Goal: Task Accomplishment & Management: Manage account settings

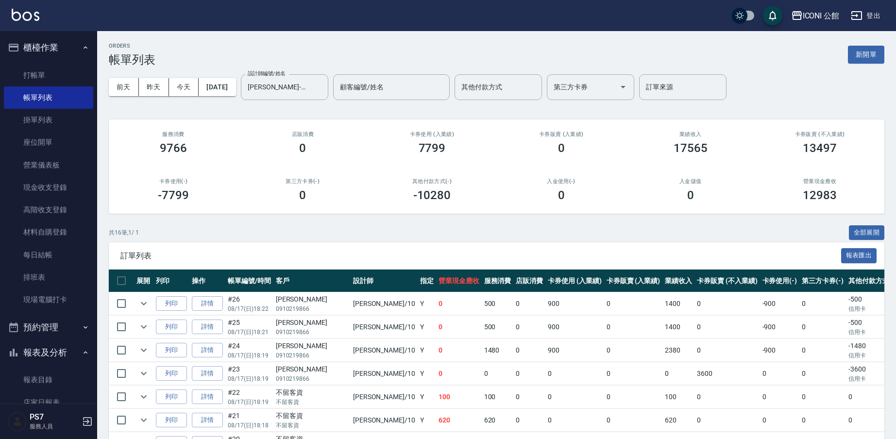
scroll to position [221, 0]
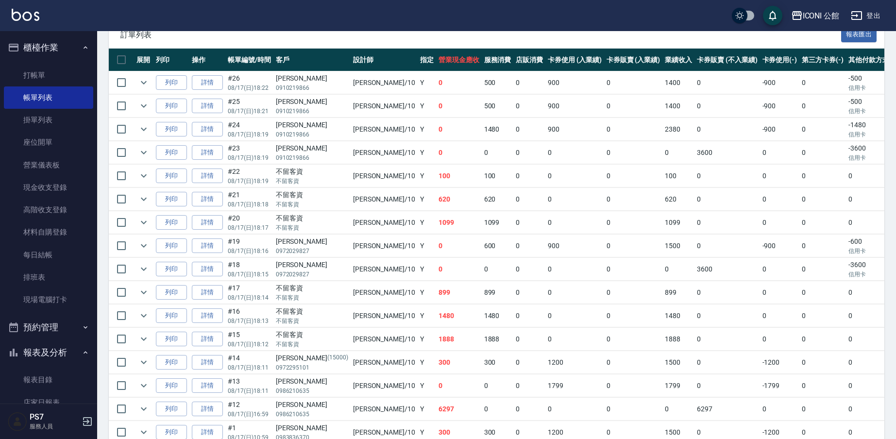
click at [482, 133] on td "1480" at bounding box center [498, 129] width 32 height 23
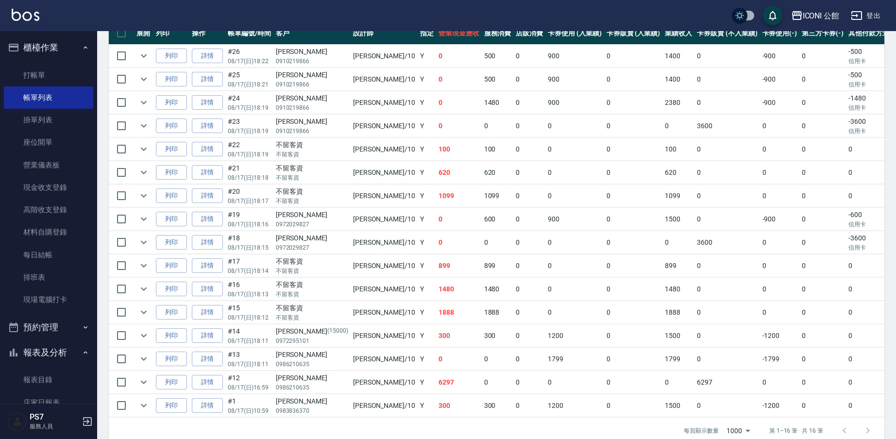
scroll to position [0, 0]
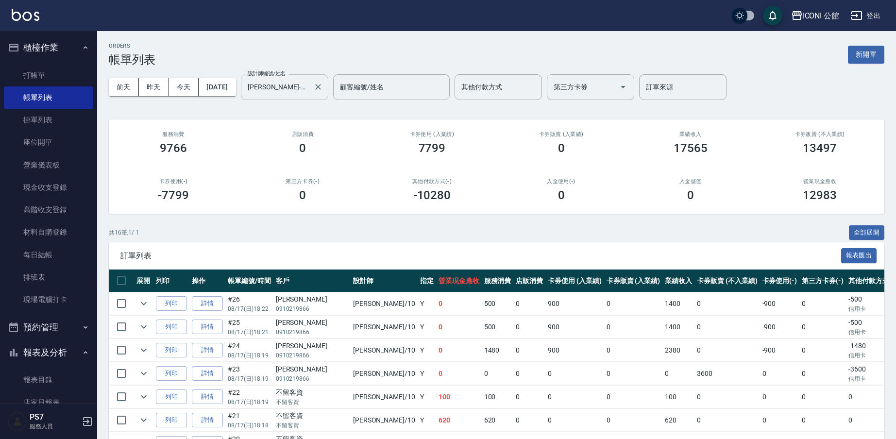
click at [324, 95] on div at bounding box center [317, 87] width 13 height 26
click at [321, 88] on icon "Clear" at bounding box center [318, 87] width 6 height 6
click at [309, 88] on input "設計師編號/姓名" at bounding box center [277, 87] width 64 height 17
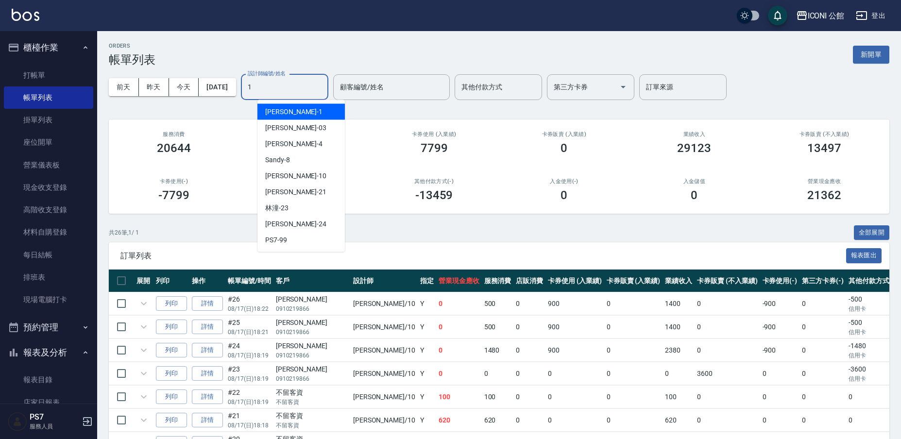
type input "[PERSON_NAME]-1"
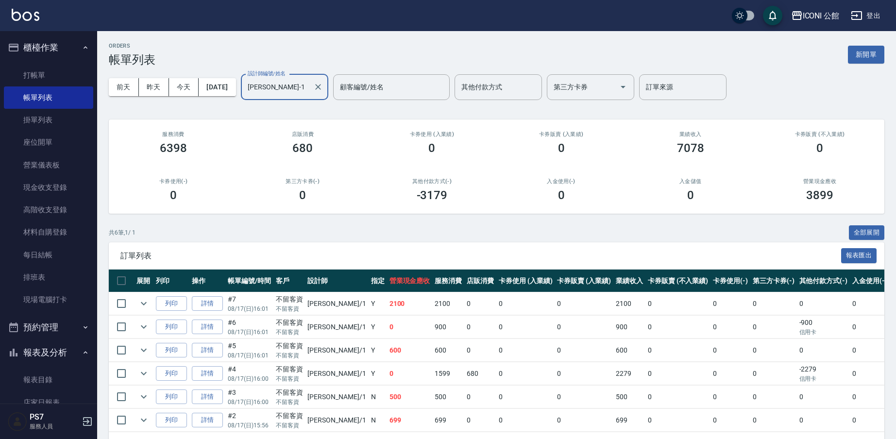
scroll to position [37, 0]
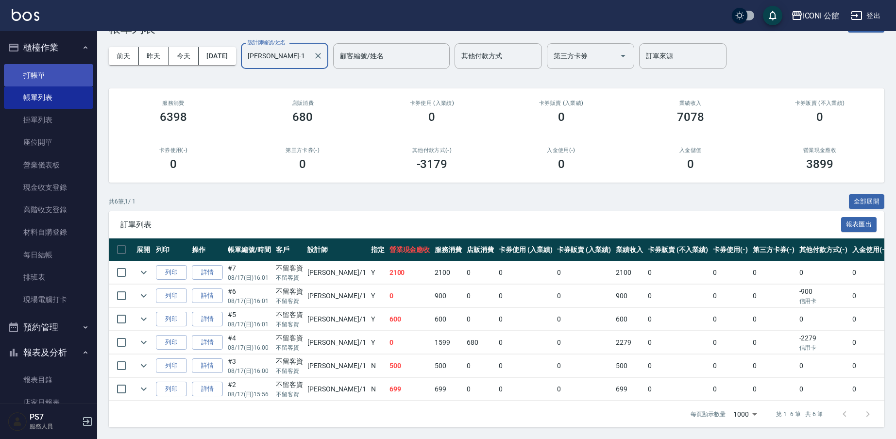
click at [50, 74] on link "打帳單" at bounding box center [48, 75] width 89 height 22
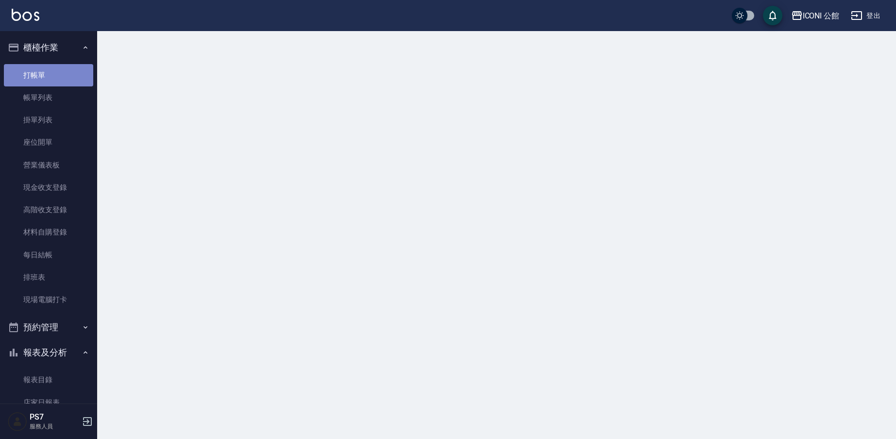
click at [50, 74] on link "打帳單" at bounding box center [48, 75] width 89 height 22
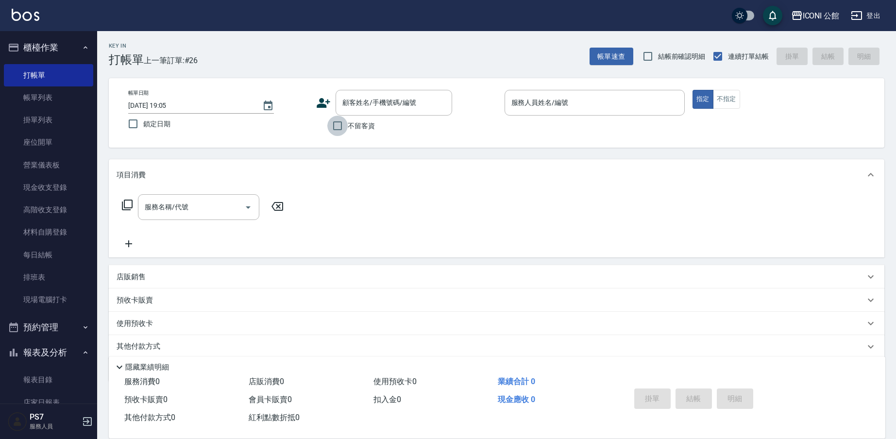
drag, startPoint x: 340, startPoint y: 120, endPoint x: 347, endPoint y: 119, distance: 7.4
click at [340, 120] on input "不留客資" at bounding box center [337, 126] width 20 height 20
checkbox input "true"
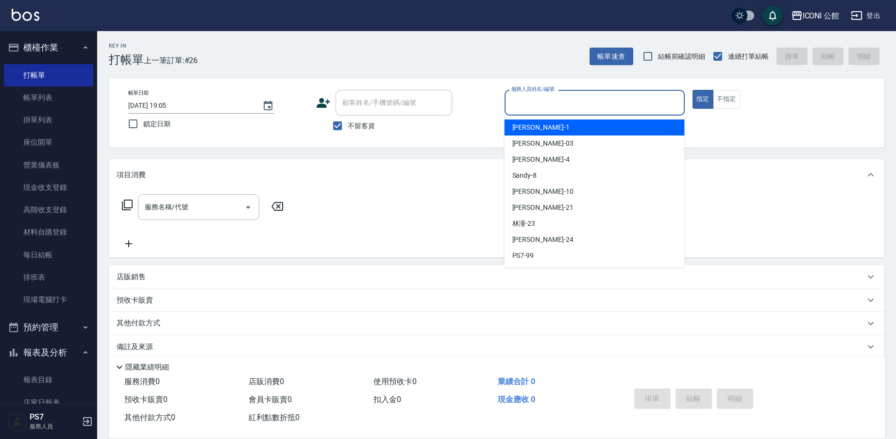
click at [599, 105] on input "服務人員姓名/編號" at bounding box center [594, 102] width 171 height 17
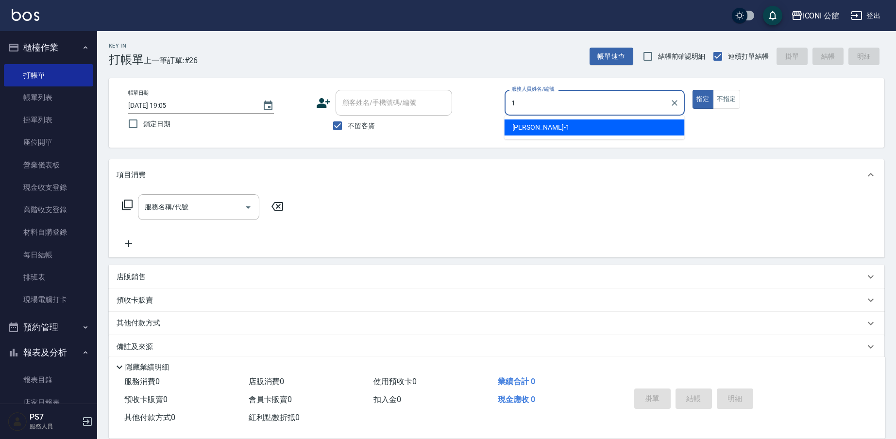
type input "[PERSON_NAME]-1"
type button "true"
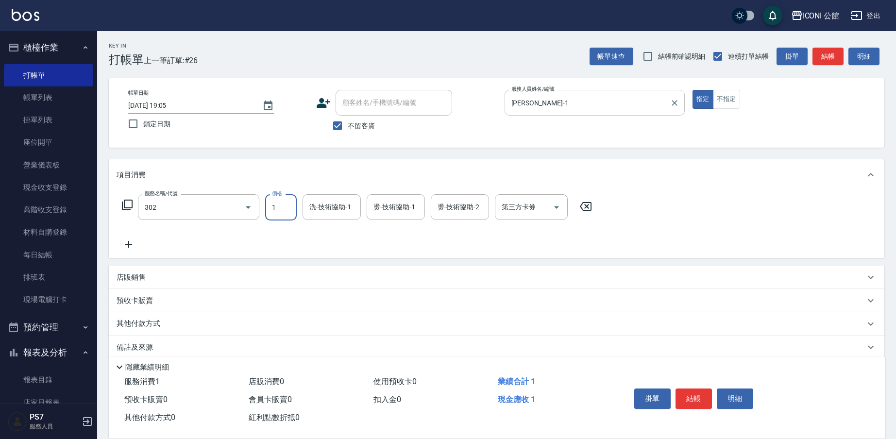
type input "設計燙髮(302)"
type input "1599"
type input "可歆-24"
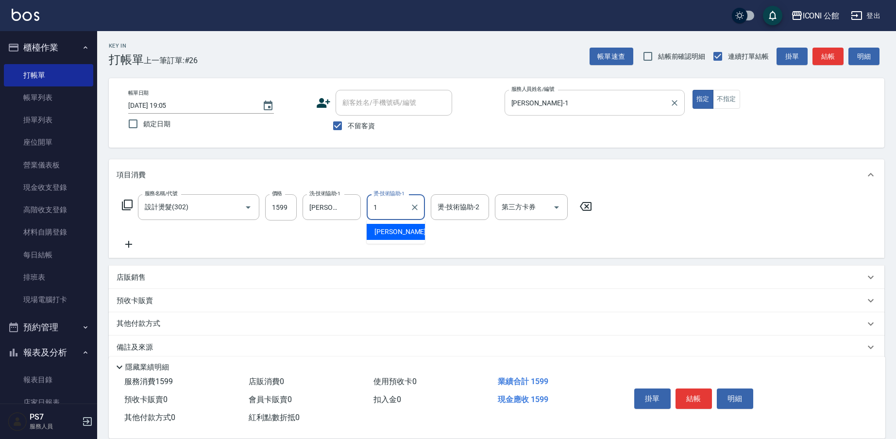
type input "[PERSON_NAME]-1"
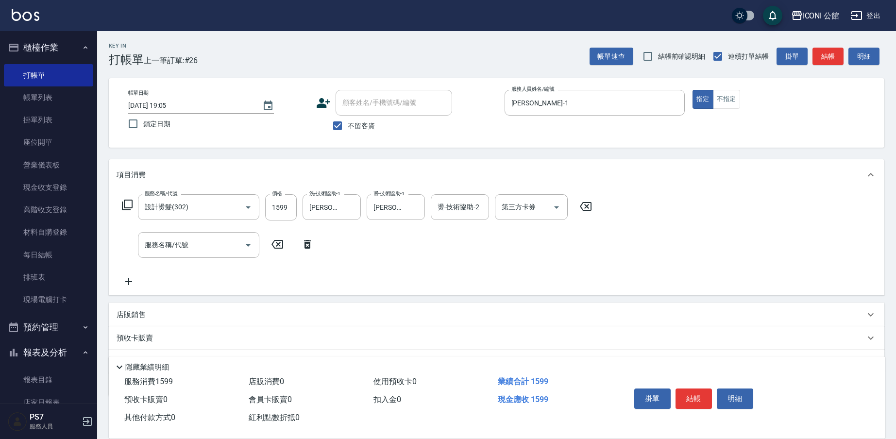
click at [125, 308] on div "店販銷售" at bounding box center [497, 314] width 776 height 23
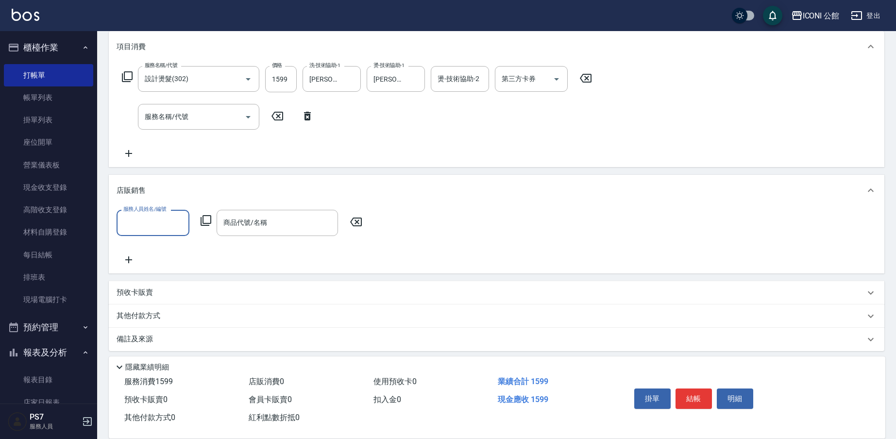
click at [154, 232] on div "服務人員姓名/編號" at bounding box center [153, 223] width 73 height 26
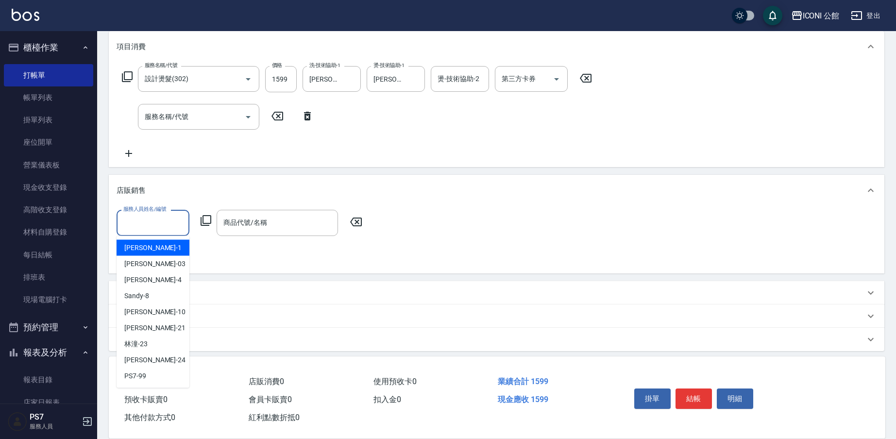
click at [140, 253] on span "[PERSON_NAME] -1" at bounding box center [152, 248] width 57 height 10
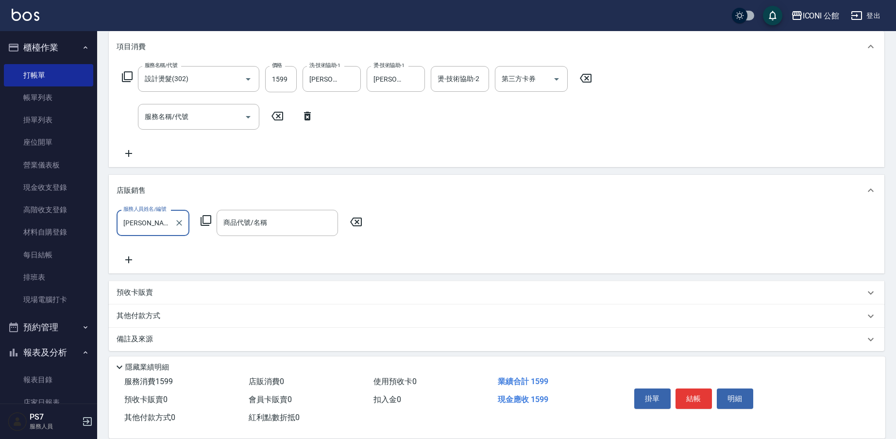
type input "[PERSON_NAME]-1"
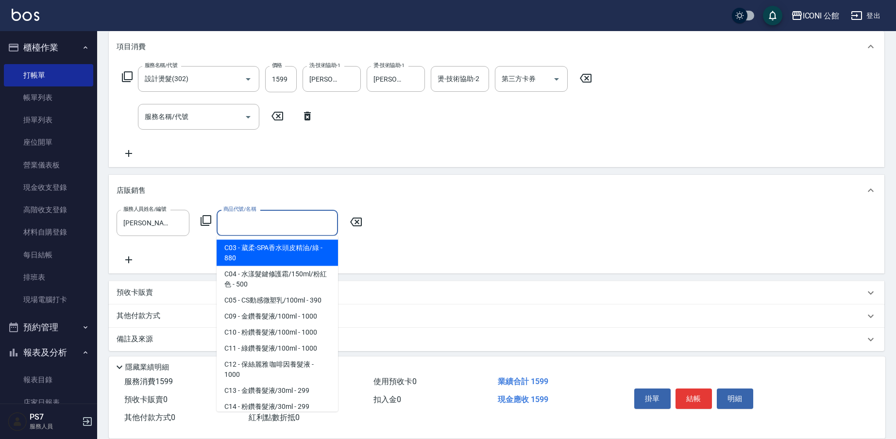
click at [244, 218] on div "商品代號/名稱 商品代號/名稱" at bounding box center [277, 223] width 121 height 26
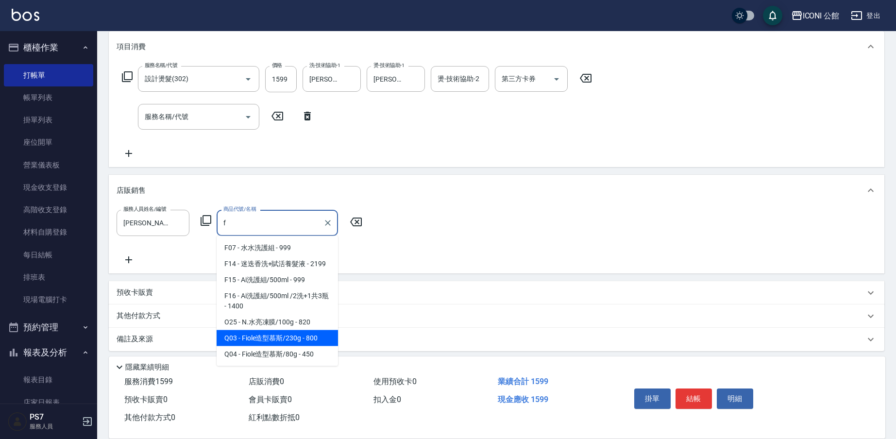
click at [263, 344] on span "Q03 - Fiole造型慕斯/230g - 800" at bounding box center [277, 338] width 121 height 16
type input "Fiole造型慕斯/230g"
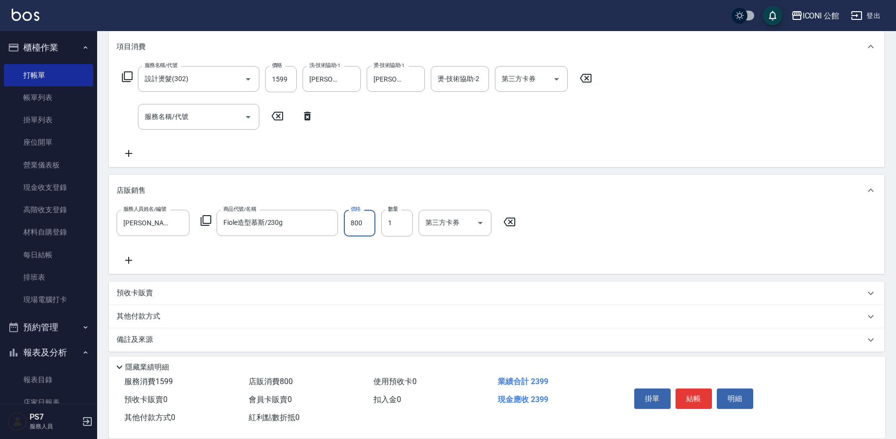
click at [364, 226] on input "800" at bounding box center [360, 223] width 32 height 26
type input "680"
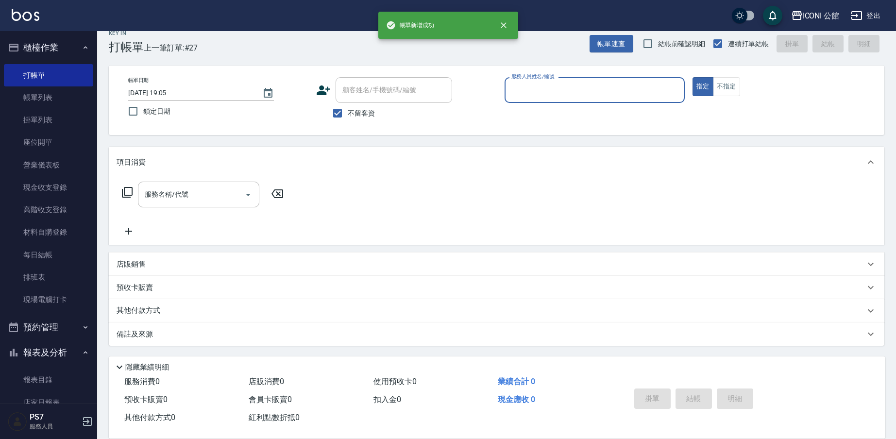
scroll to position [13, 0]
type input "[PERSON_NAME]-1"
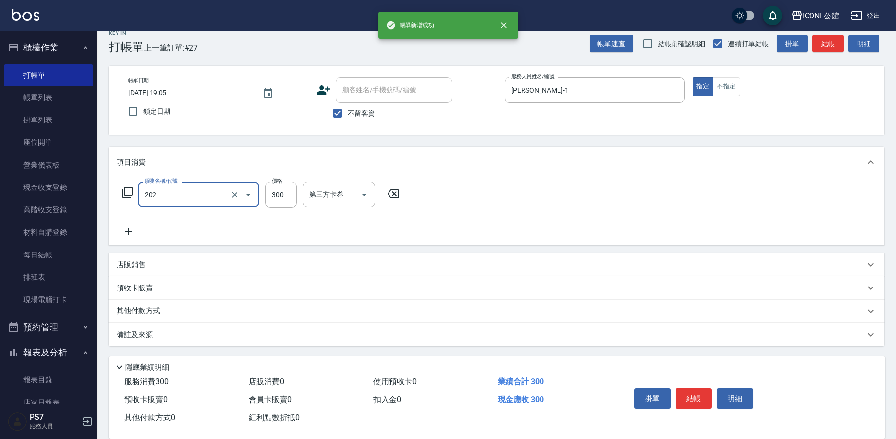
type input "單剪(202)"
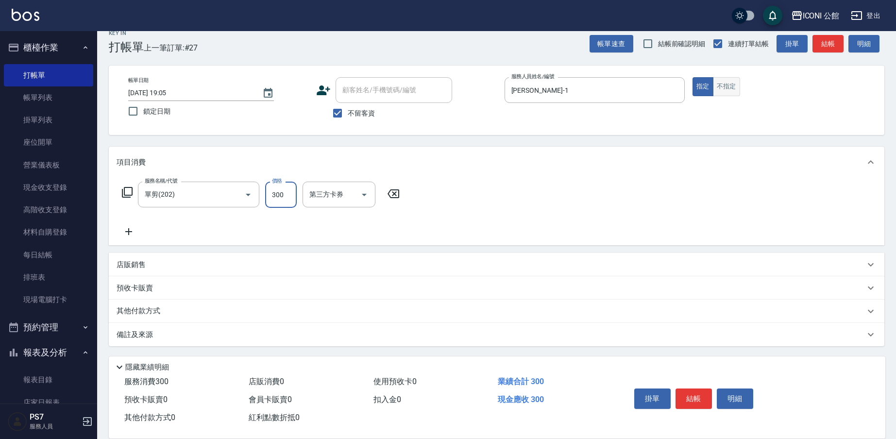
click at [727, 89] on button "不指定" at bounding box center [726, 86] width 27 height 19
type button "false"
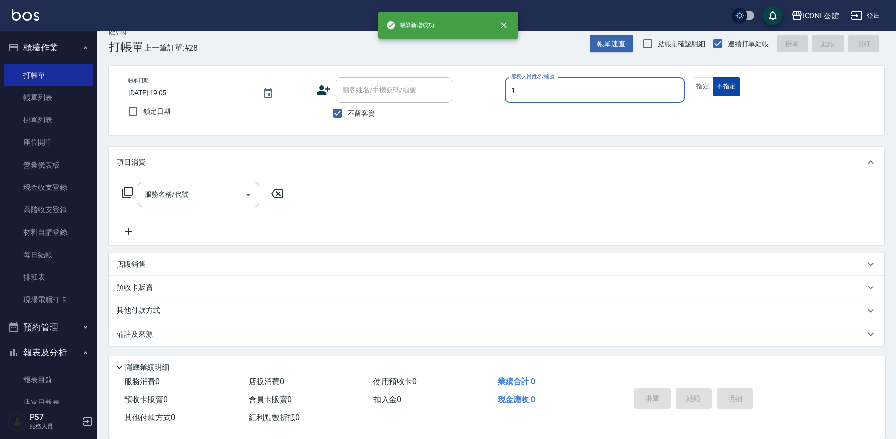
type input "[PERSON_NAME]-1"
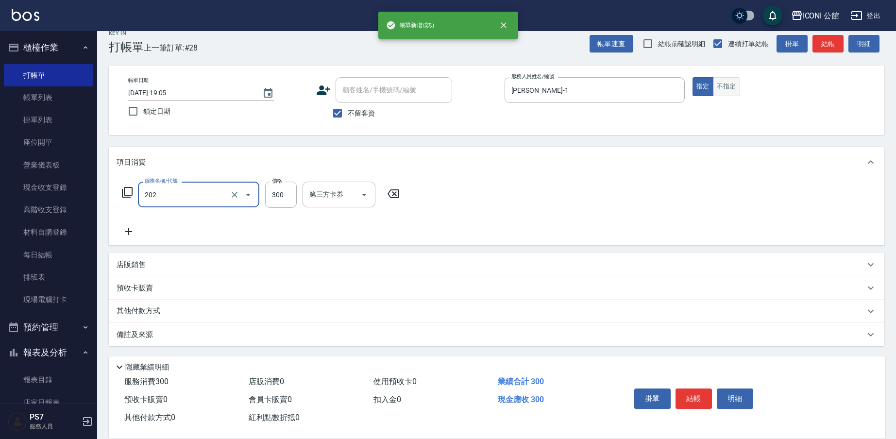
type input "單剪(202)"
type input "400"
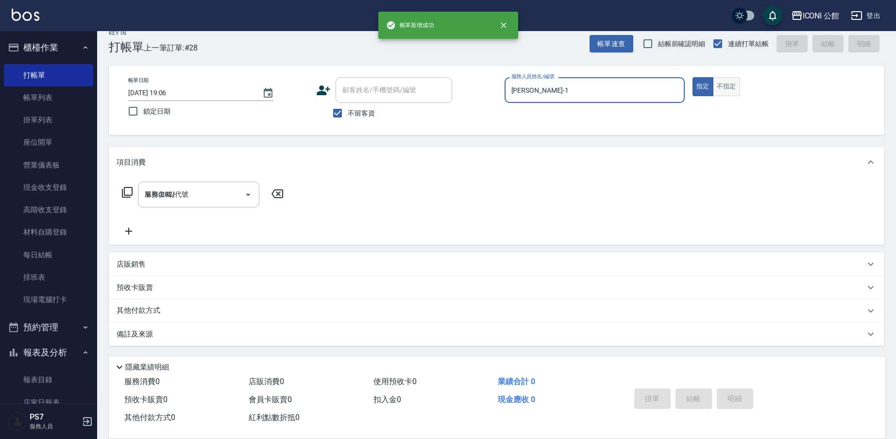
type input "2025/08/17 19:06"
click at [65, 107] on link "帳單列表" at bounding box center [48, 97] width 89 height 22
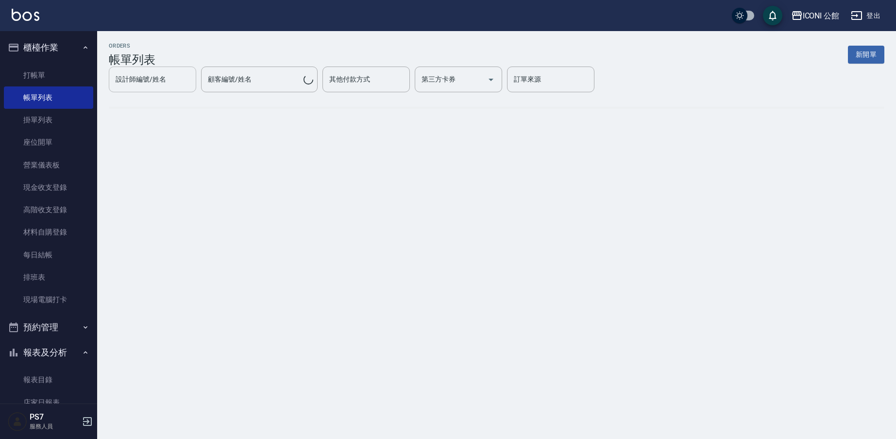
click at [65, 107] on link "帳單列表" at bounding box center [48, 97] width 89 height 22
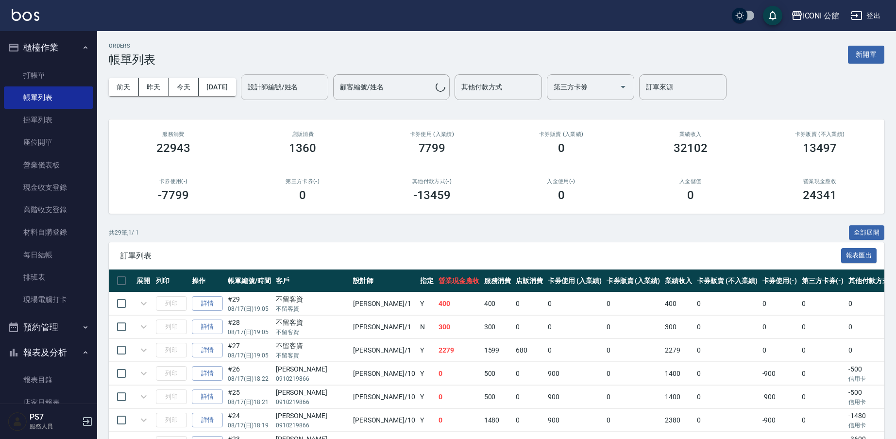
click at [323, 79] on input "設計師編號/姓名" at bounding box center [284, 87] width 79 height 17
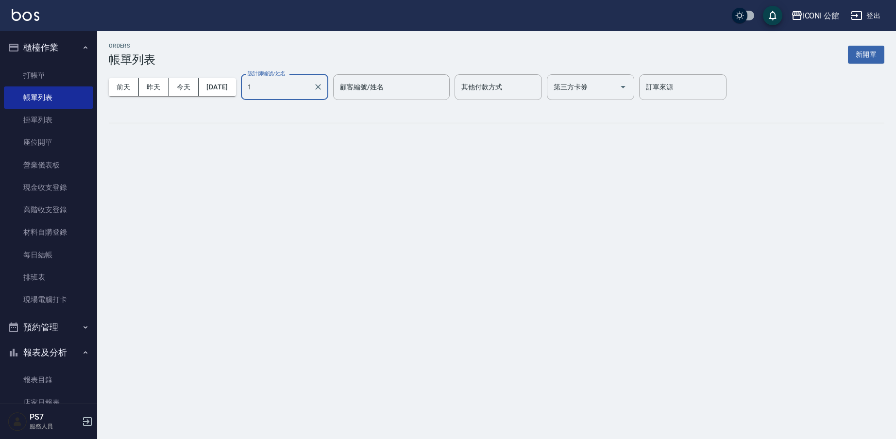
type input "[PERSON_NAME]-1"
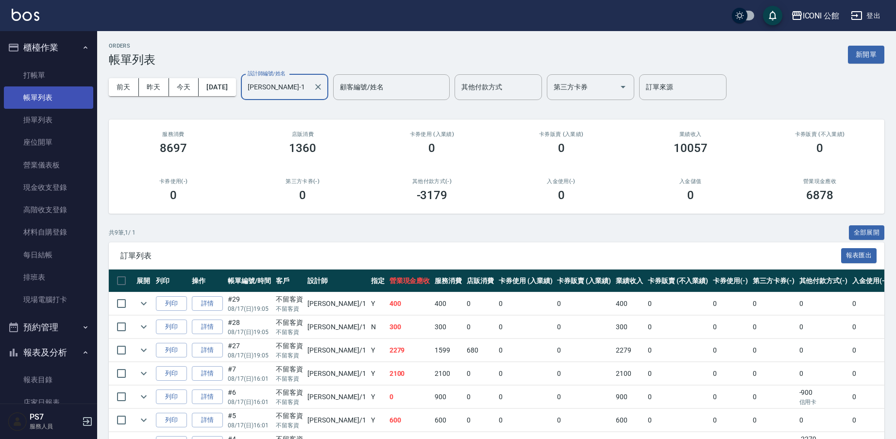
click at [54, 92] on link "帳單列表" at bounding box center [48, 97] width 89 height 22
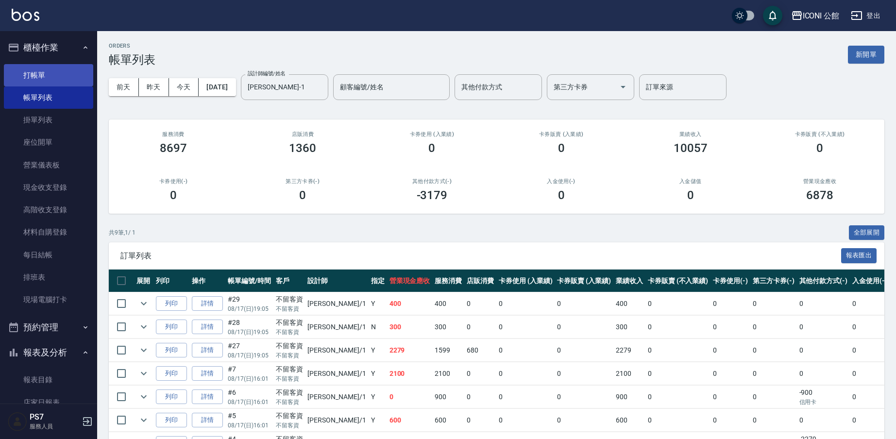
click at [60, 79] on link "打帳單" at bounding box center [48, 75] width 89 height 22
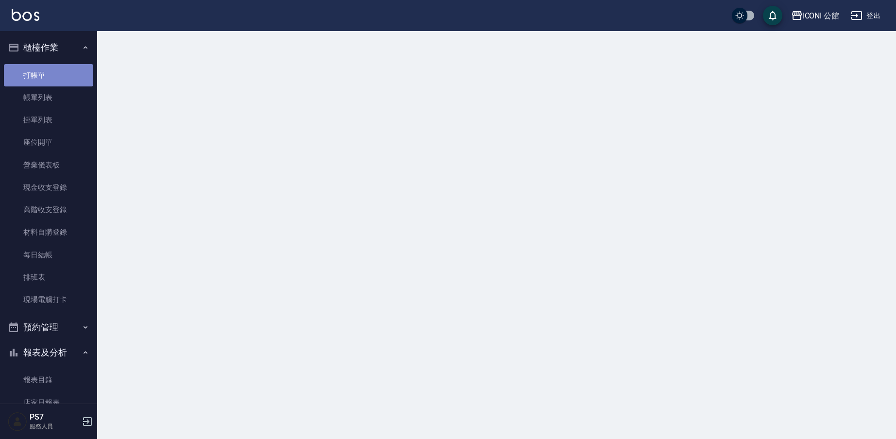
click at [60, 79] on link "打帳單" at bounding box center [48, 75] width 89 height 22
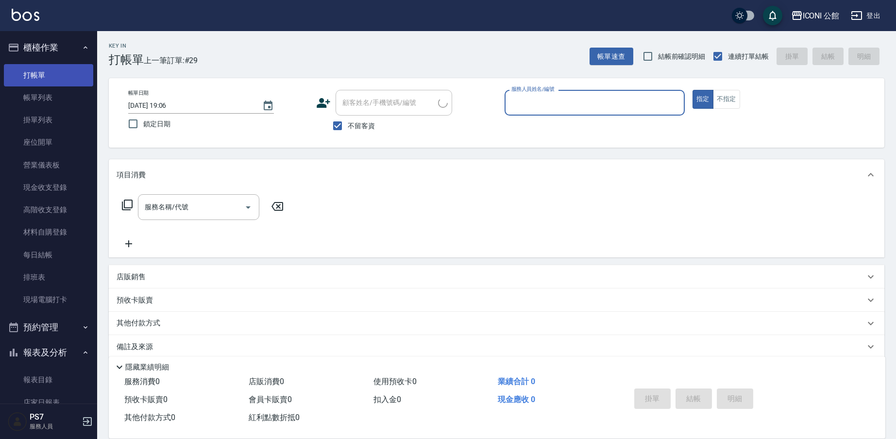
click at [60, 79] on link "打帳單" at bounding box center [48, 75] width 89 height 22
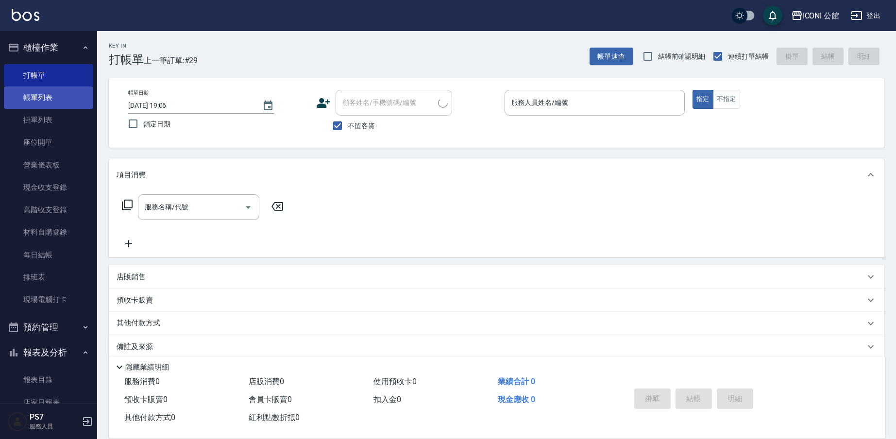
click at [59, 99] on link "帳單列表" at bounding box center [48, 97] width 89 height 22
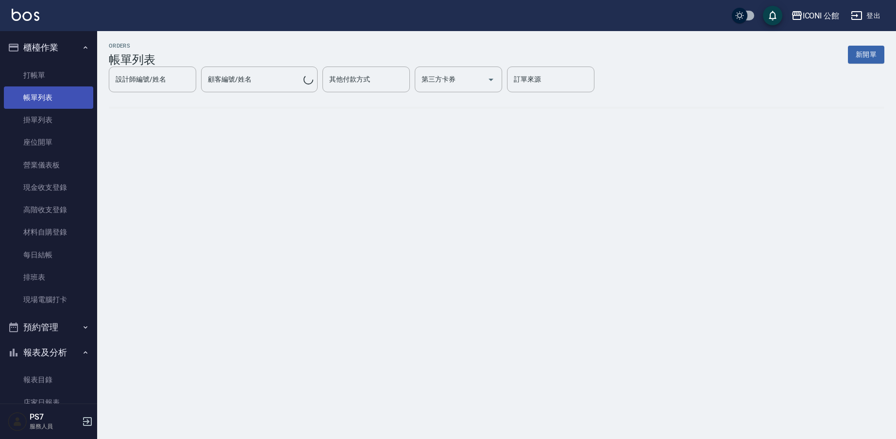
click at [59, 99] on link "帳單列表" at bounding box center [48, 97] width 89 height 22
click at [61, 98] on link "帳單列表" at bounding box center [48, 97] width 89 height 22
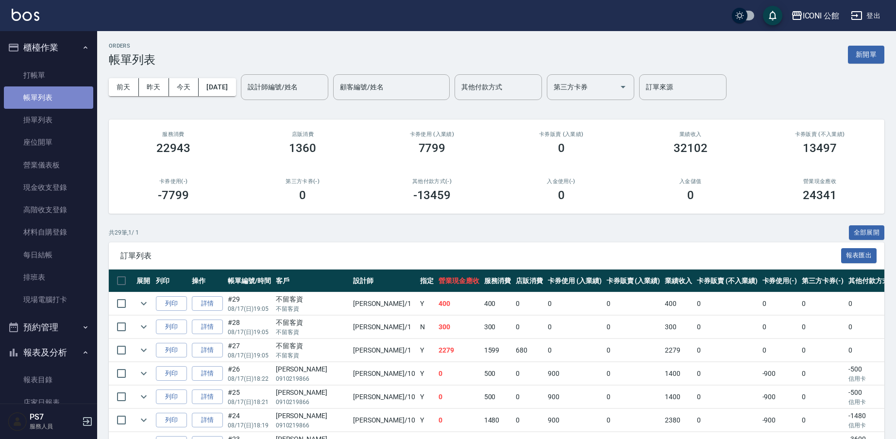
click at [61, 98] on link "帳單列表" at bounding box center [48, 97] width 89 height 22
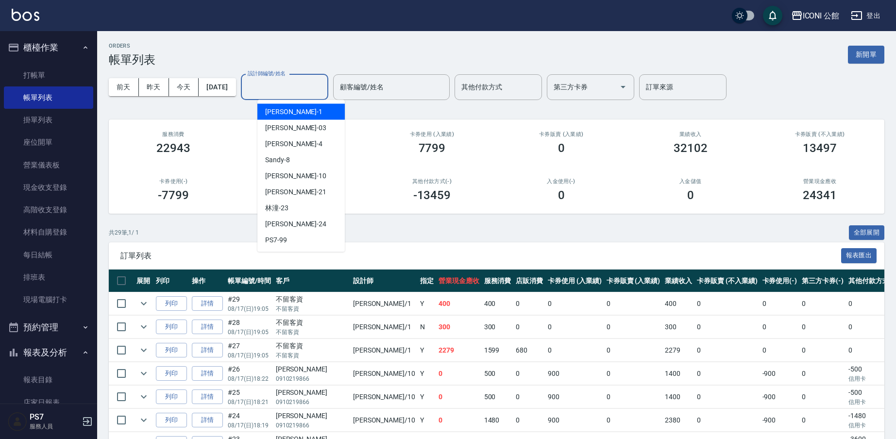
click at [285, 80] on input "設計師編號/姓名" at bounding box center [284, 87] width 79 height 17
click at [288, 85] on div "設計師編號/姓名 設計師編號/姓名" at bounding box center [284, 87] width 87 height 26
type input "[PERSON_NAME]-1"
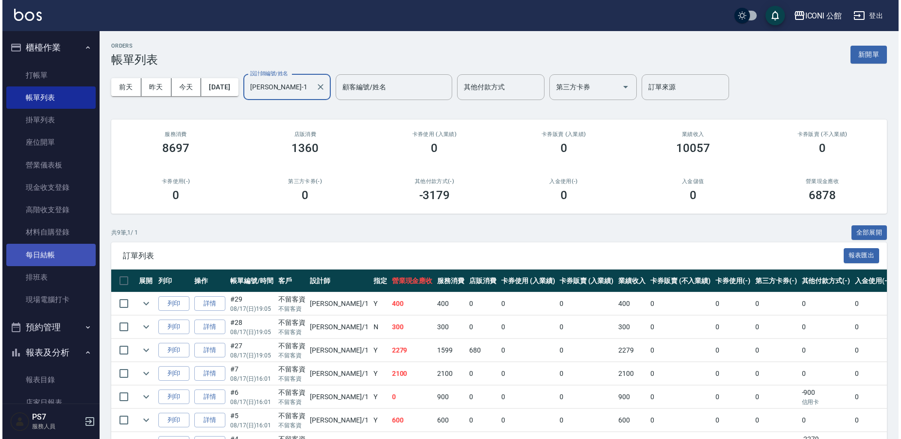
scroll to position [408, 0]
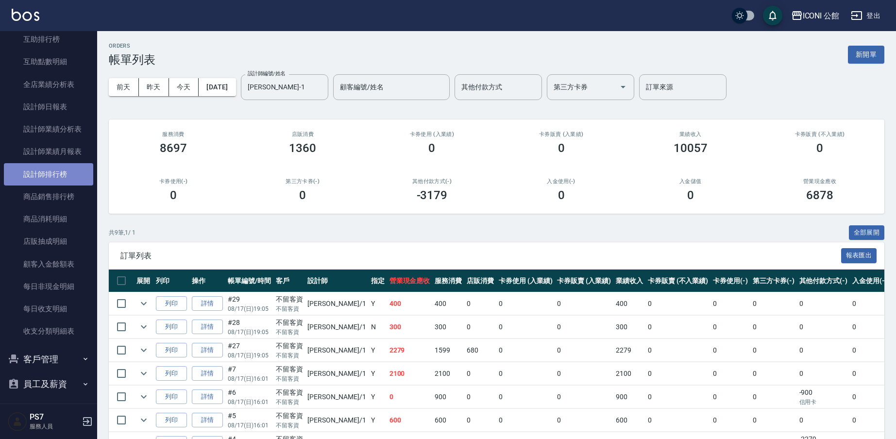
click at [74, 171] on link "設計師排行榜" at bounding box center [48, 174] width 89 height 22
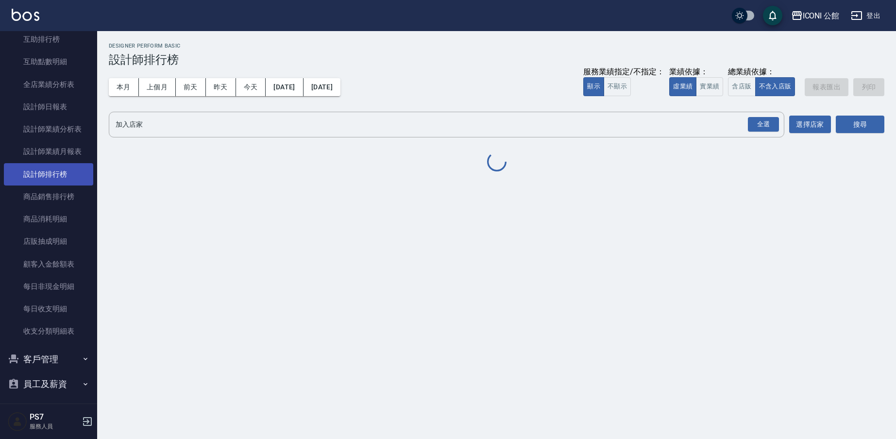
click at [74, 171] on link "設計師排行榜" at bounding box center [48, 174] width 89 height 22
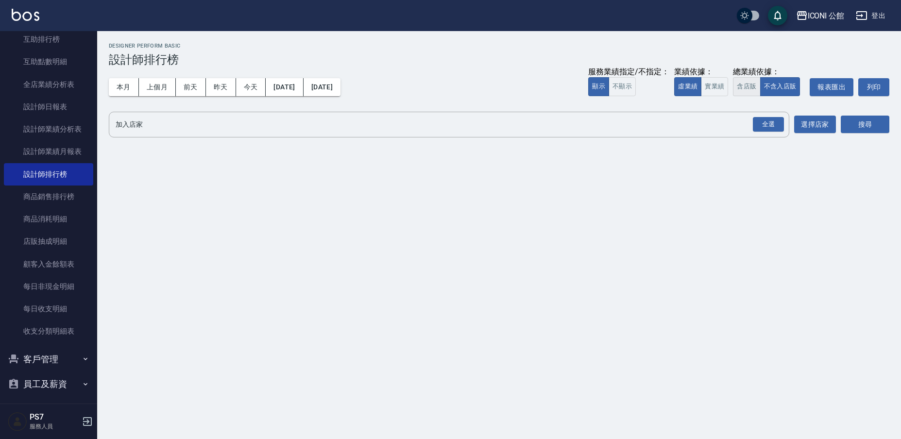
drag, startPoint x: 733, startPoint y: 87, endPoint x: 738, endPoint y: 86, distance: 5.5
click at [733, 87] on div "服務業績指定/不指定： 顯示 不顯示 業績依據： 虛業績 實業績 總業績依據： 含店販 不含入店販 報表匯出 列印" at bounding box center [738, 87] width 301 height 18
click at [738, 86] on button "含店販" at bounding box center [746, 86] width 27 height 19
click at [809, 117] on button "選擇店家" at bounding box center [815, 125] width 42 height 18
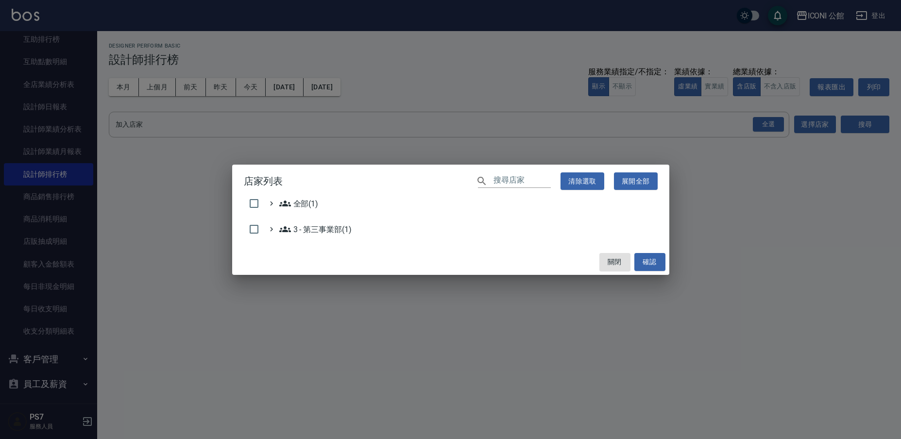
click at [838, 123] on div "店家列表 ​ 清除選取 展開全部 全部(1) 3 - 第三事業部(1) 關閉 確認" at bounding box center [450, 219] width 901 height 439
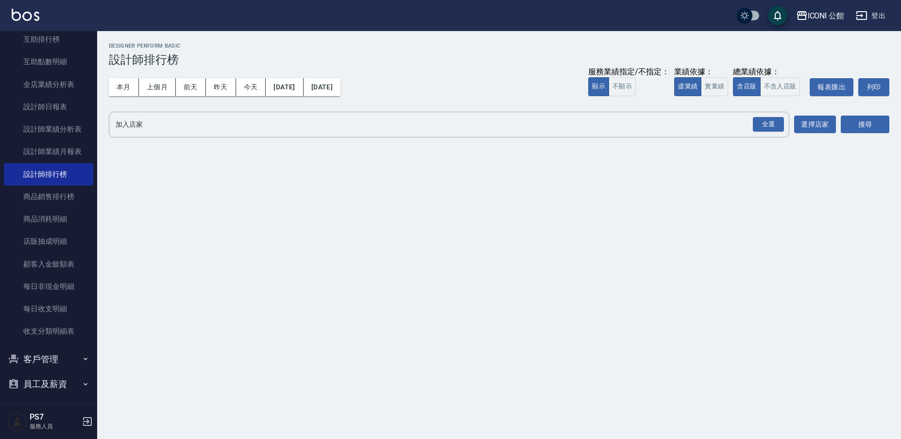
click at [844, 124] on div "店家列表 ​ 清除選取 展開全部 全部(1) 3 - 第三事業部(1) 關閉 確認" at bounding box center [450, 219] width 901 height 439
click at [845, 124] on button "搜尋" at bounding box center [865, 125] width 49 height 18
click at [777, 136] on div "全選" at bounding box center [768, 125] width 34 height 26
drag, startPoint x: 786, startPoint y: 124, endPoint x: 794, endPoint y: 126, distance: 8.0
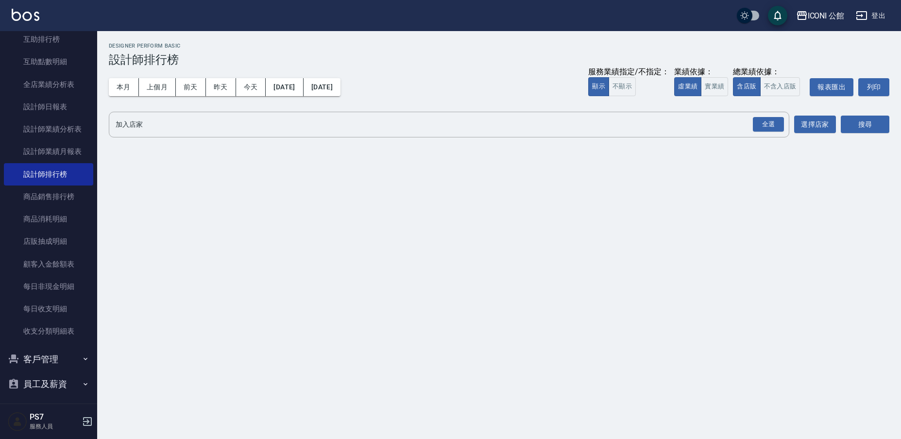
click at [792, 125] on div "加入店家 全選 加入店家 選擇店家" at bounding box center [472, 125] width 727 height 26
click at [864, 126] on button "搜尋" at bounding box center [865, 125] width 49 height 18
click at [789, 137] on div "ICONI 公館 2025-08-01 - 2025-08-17 設計師排行榜 列印時間： 2025-08-17-19:06 Designer Perform…" at bounding box center [499, 92] width 804 height 122
click at [788, 134] on div "全選 加入店家" at bounding box center [449, 125] width 681 height 26
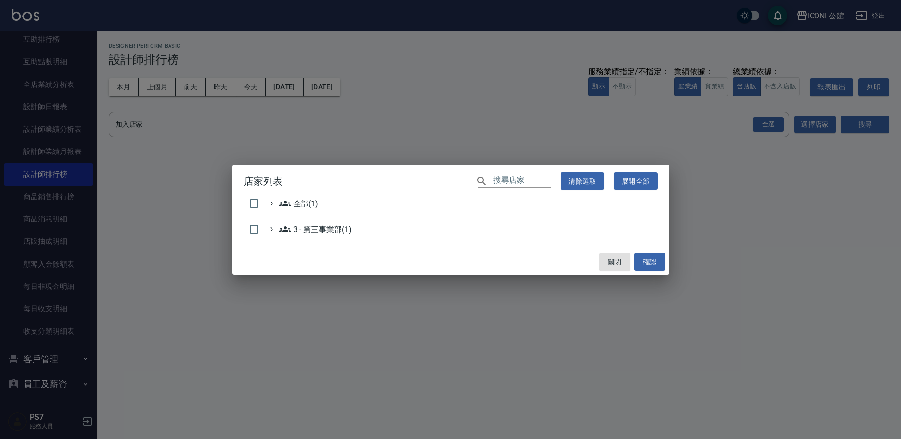
click at [779, 130] on div "店家列表 ​ 清除選取 展開全部 全部(1) 3 - 第三事業部(1) 關閉 確認" at bounding box center [450, 219] width 901 height 439
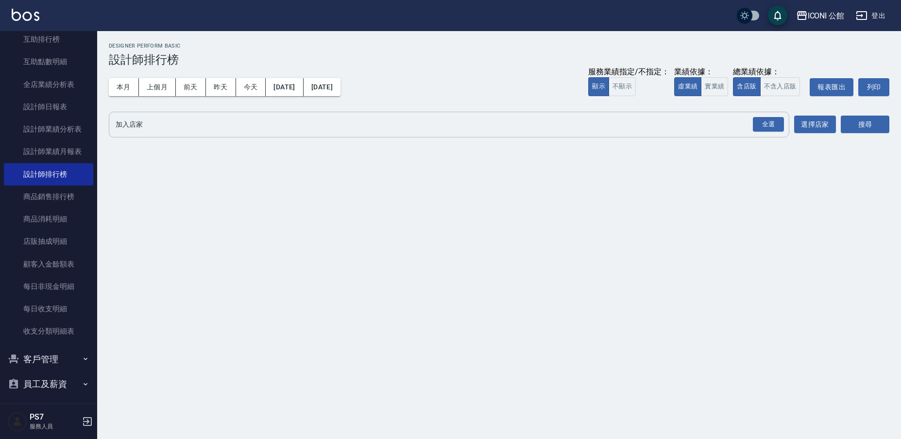
click at [748, 137] on div "全選 加入店家" at bounding box center [449, 125] width 681 height 26
drag, startPoint x: 748, startPoint y: 137, endPoint x: 783, endPoint y: 124, distance: 37.0
click at [778, 126] on div "店家列表 ​ 清除選取 展開全部 全部(1) 3 - 第三事業部(1) 關閉 確認" at bounding box center [450, 219] width 901 height 439
click at [775, 122] on div "全選" at bounding box center [768, 124] width 31 height 15
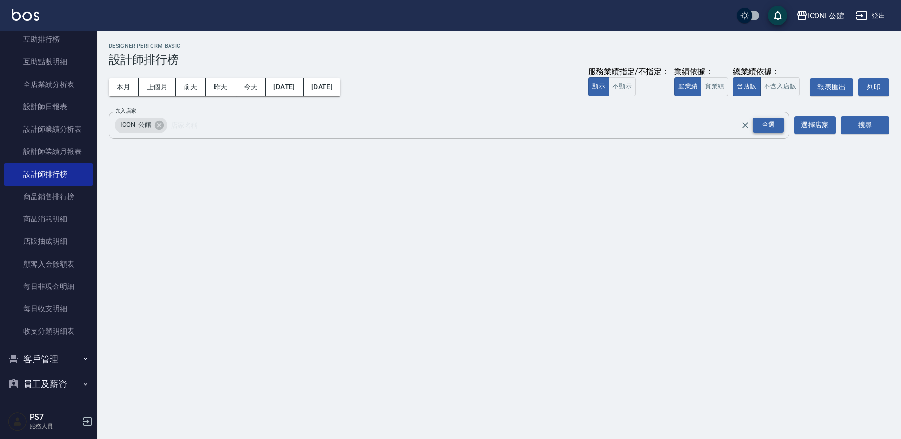
click at [775, 122] on div "全選" at bounding box center [768, 125] width 31 height 15
click at [867, 125] on button "搜尋" at bounding box center [865, 125] width 49 height 18
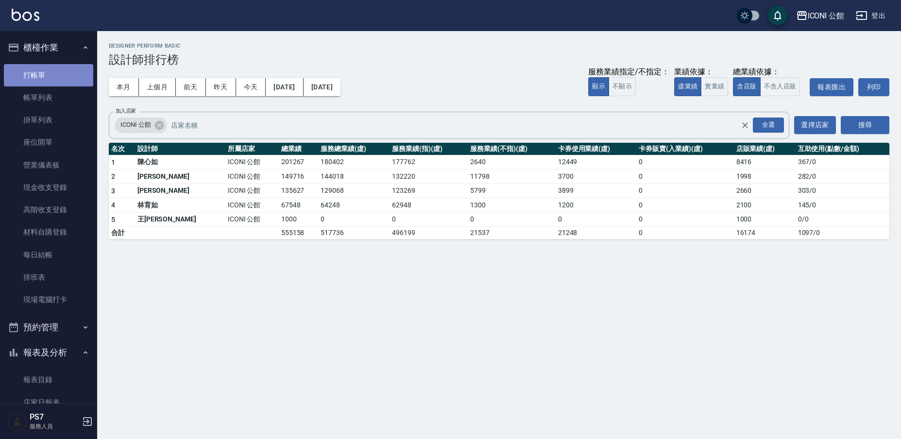
click at [77, 76] on link "打帳單" at bounding box center [48, 75] width 89 height 22
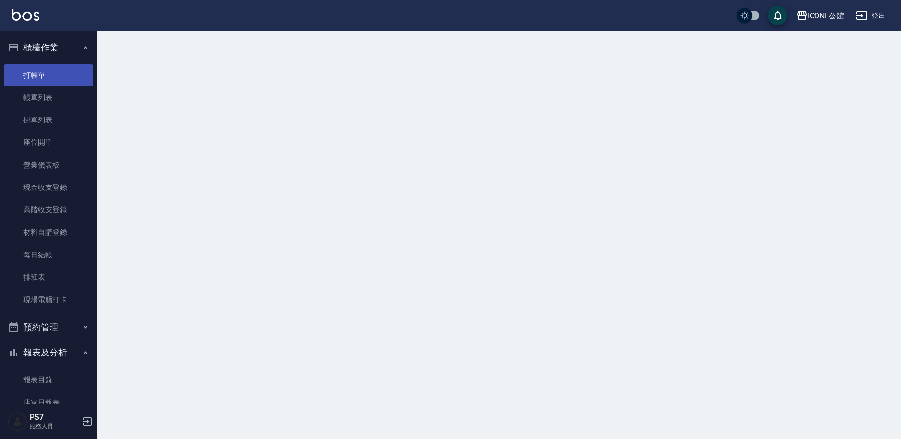
click at [77, 76] on link "打帳單" at bounding box center [48, 75] width 89 height 22
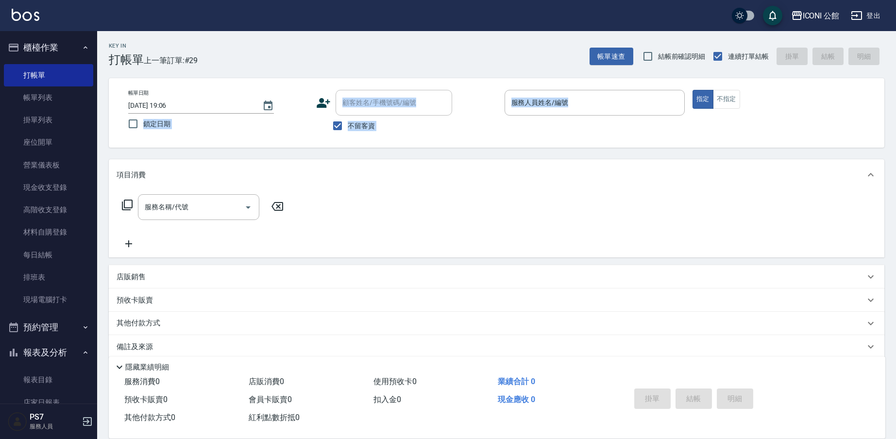
drag, startPoint x: 112, startPoint y: 119, endPoint x: 116, endPoint y: 154, distance: 35.7
click at [116, 154] on div "Key In 打帳單 上一筆訂單:#29 帳單速查 結帳前確認明細 連續打單結帳 掛單 結帳 明細 帳單日期 2025/08/17 19:06 鎖定日期 顧客…" at bounding box center [496, 241] width 799 height 421
drag, startPoint x: 615, startPoint y: 189, endPoint x: 622, endPoint y: 190, distance: 7.0
click at [622, 190] on div "項目消費 服務名稱/代號 服務名稱/代號" at bounding box center [497, 208] width 776 height 98
click at [532, 100] on input "服務人員姓名/編號" at bounding box center [594, 102] width 171 height 17
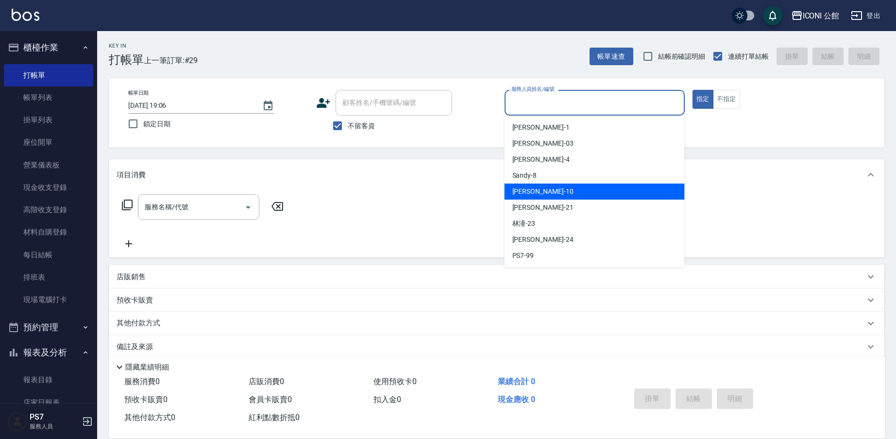
click at [552, 191] on div "[PERSON_NAME] -10" at bounding box center [595, 192] width 180 height 16
type input "[PERSON_NAME]-10"
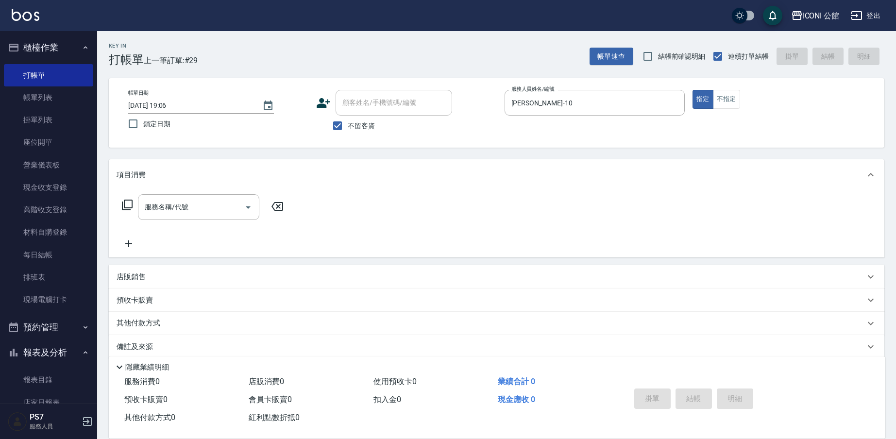
click at [128, 208] on icon at bounding box center [127, 205] width 11 height 11
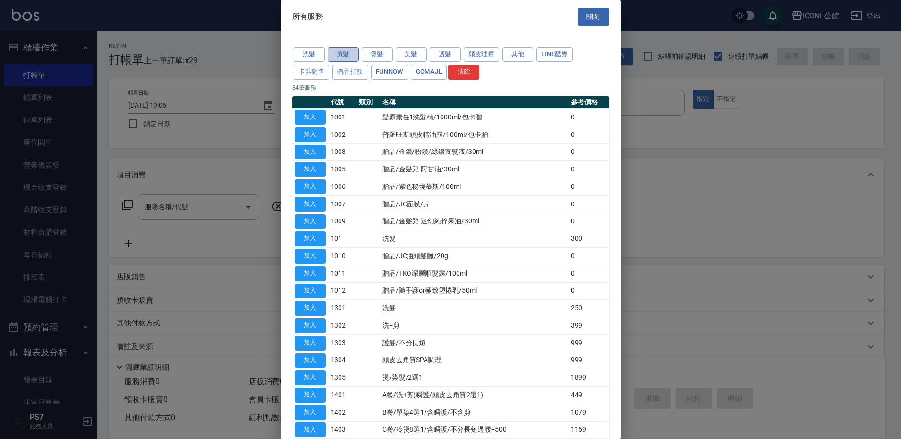
click at [351, 47] on button "剪髮" at bounding box center [343, 54] width 31 height 15
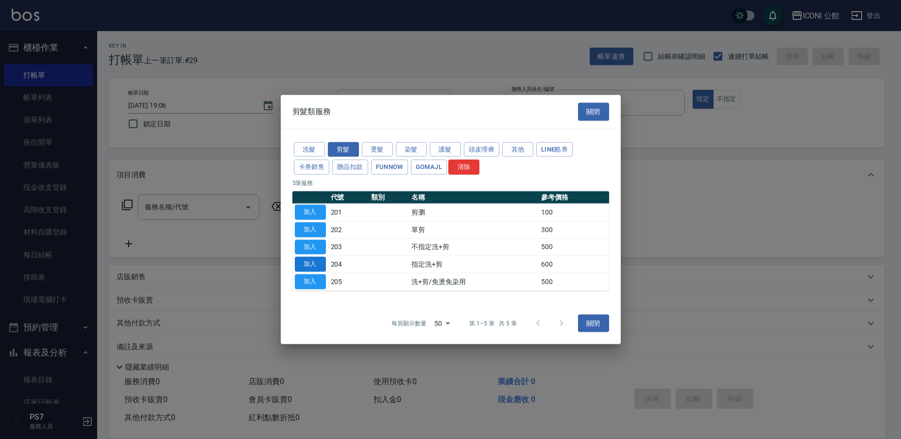
click at [314, 265] on button "加入" at bounding box center [310, 264] width 31 height 15
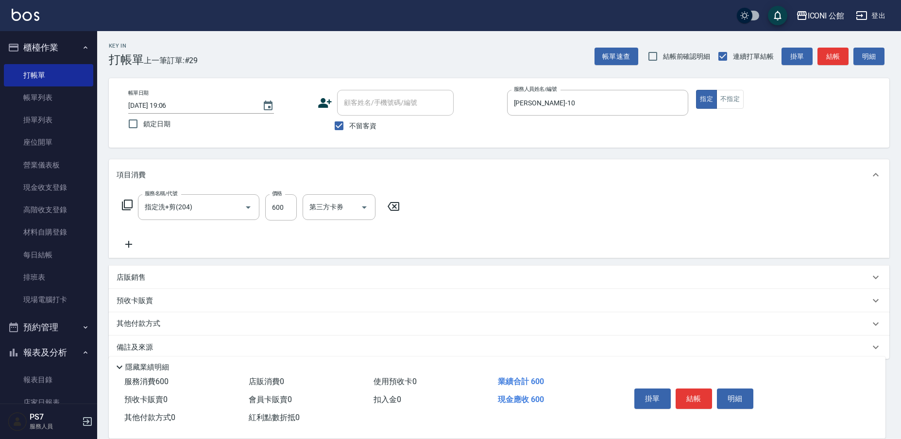
type input "指定洗+剪(204)"
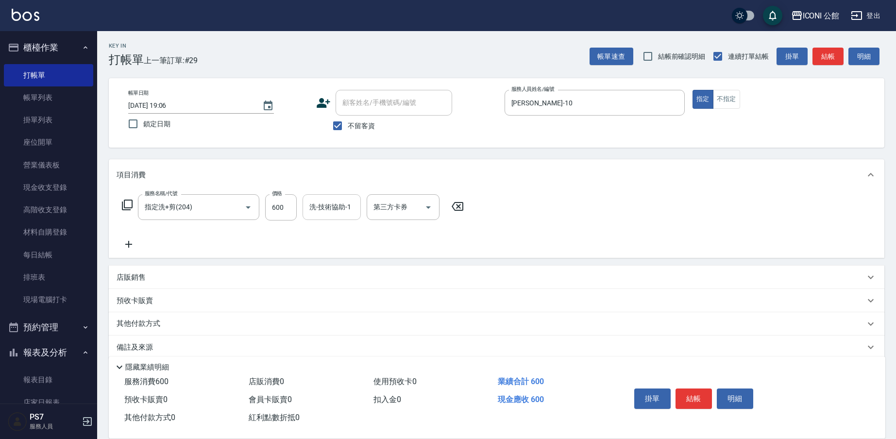
click at [344, 207] on input "洗-技術協助-1" at bounding box center [332, 207] width 50 height 17
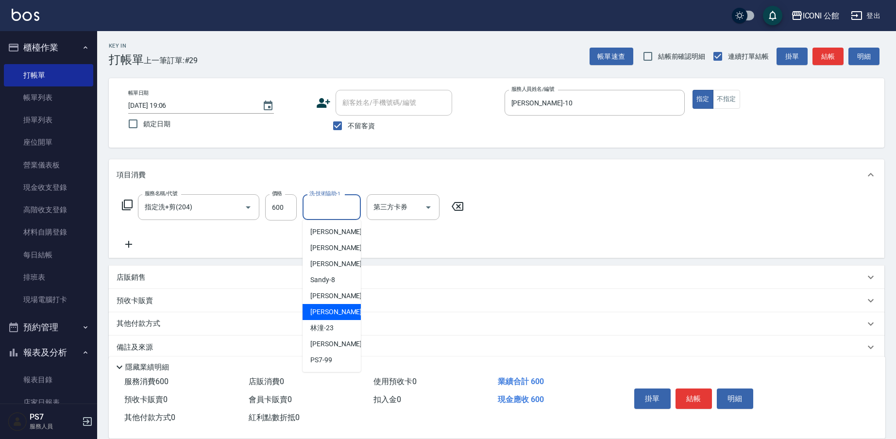
click at [337, 308] on div "Tim -21" at bounding box center [332, 312] width 58 height 16
type input "Tim-21"
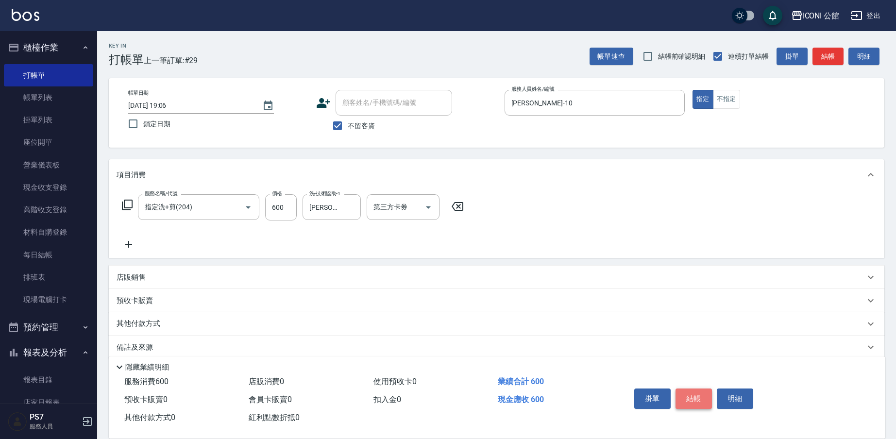
click at [684, 391] on button "結帳" at bounding box center [694, 399] width 36 height 20
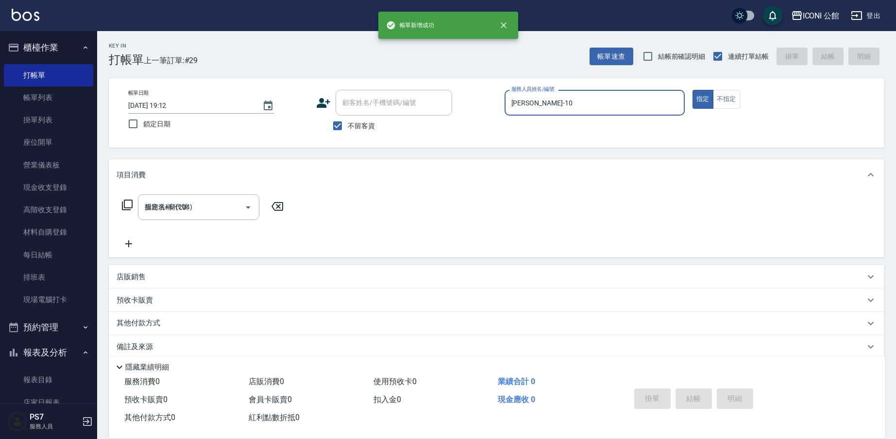
type input "2025/08/17 19:12"
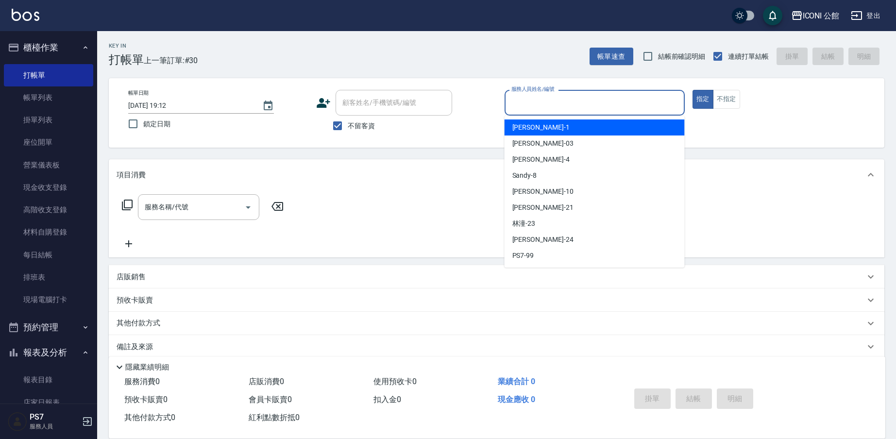
click at [581, 103] on input "服務人員姓名/編號" at bounding box center [594, 102] width 171 height 17
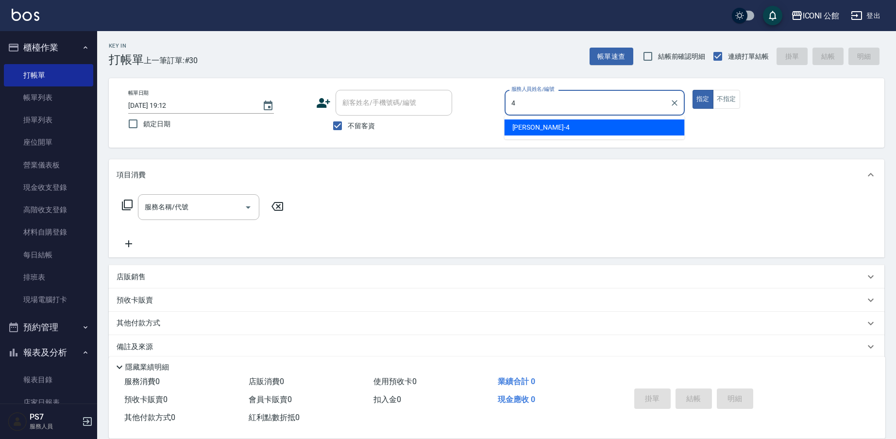
type input "Lina-4"
type button "true"
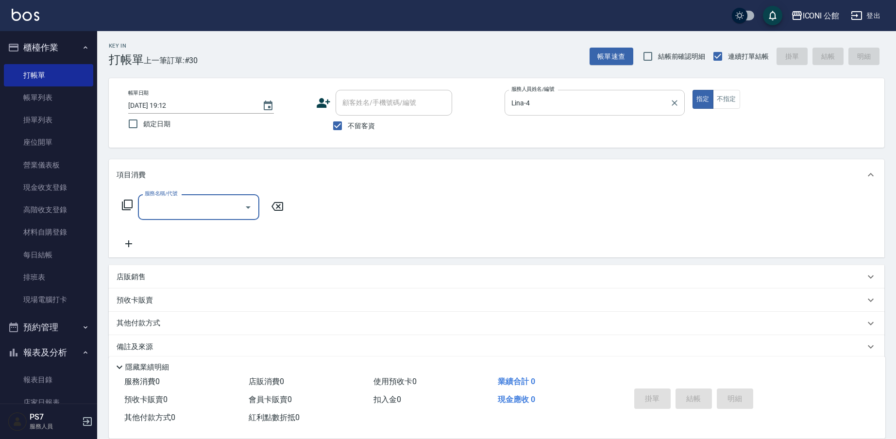
type input "3"
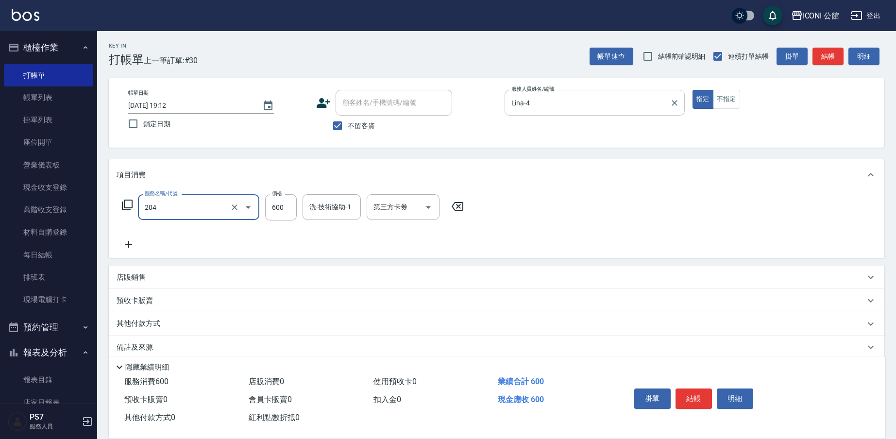
type input "指定洗+剪(204)"
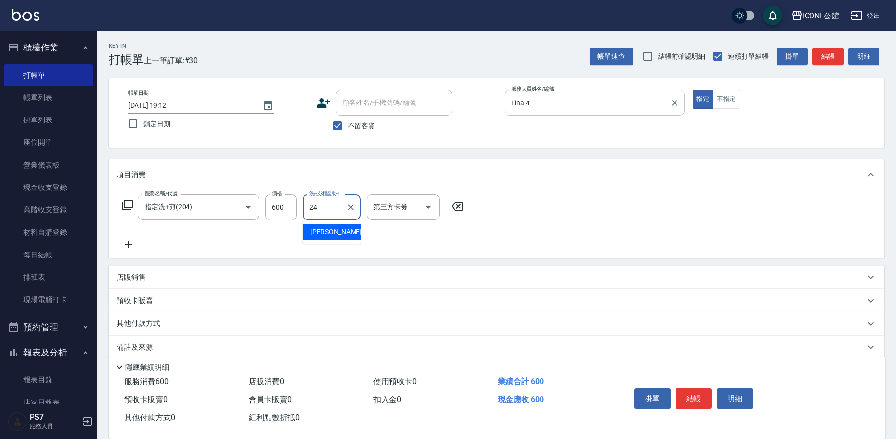
type input "可歆-24"
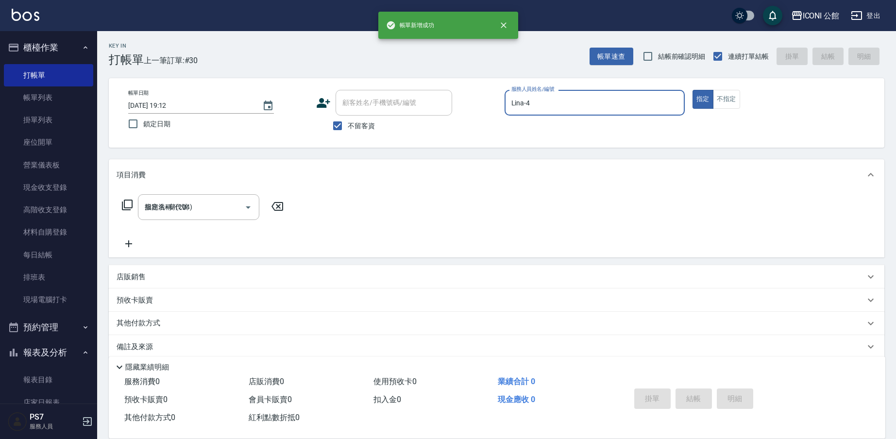
type input "2025/08/17 19:14"
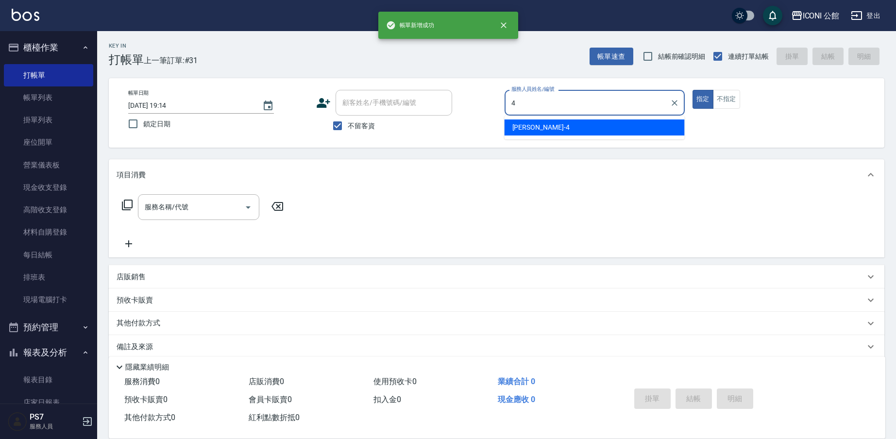
type input "Lina-4"
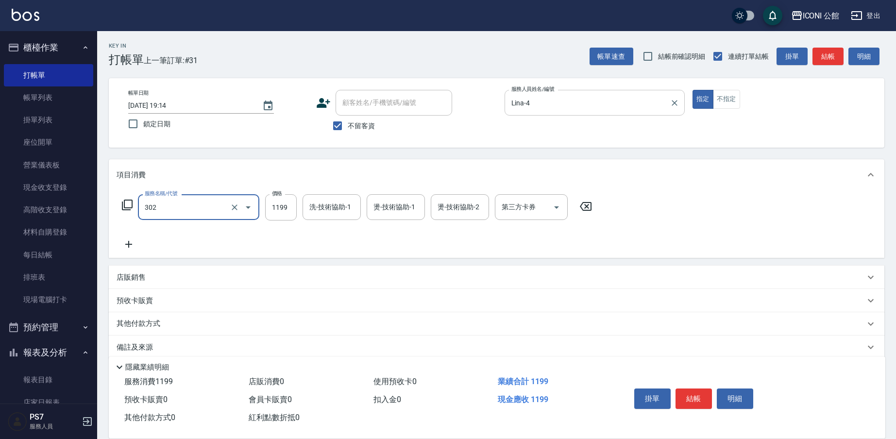
type input "設計燙髮(302)"
type input "2"
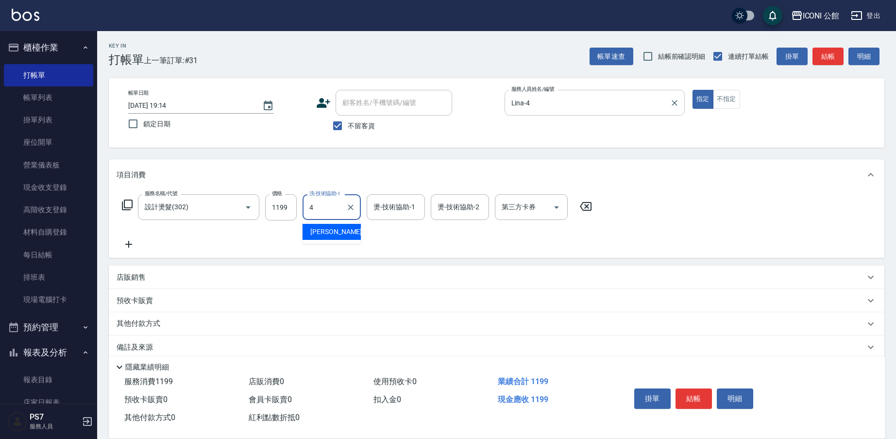
type input "Lina-4"
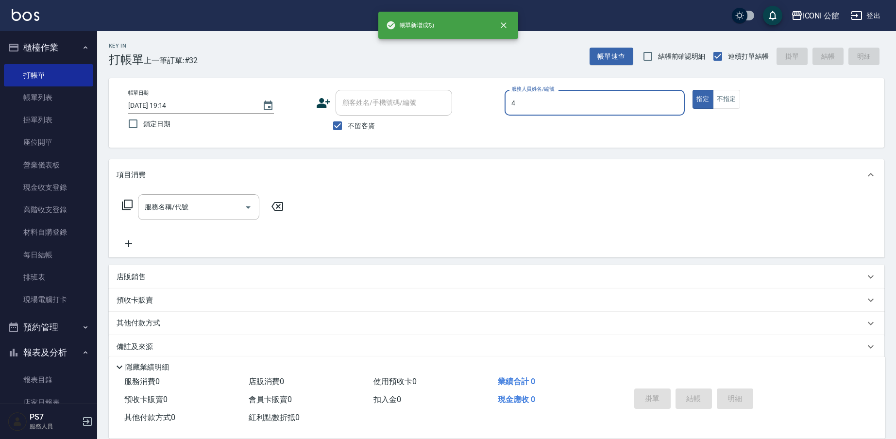
type input "Lina-4"
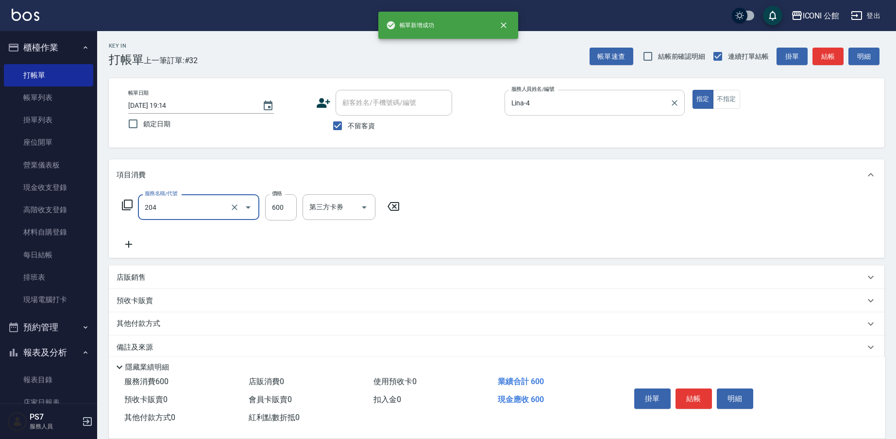
type input "指定洗+剪(204)"
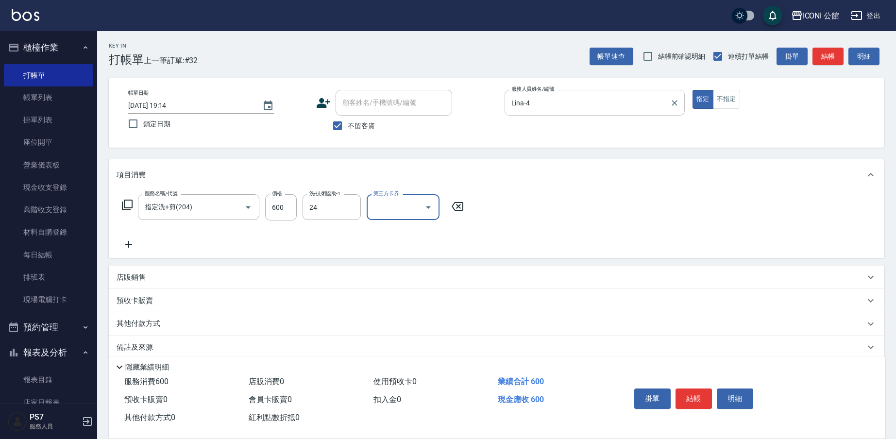
type input "可歆-24"
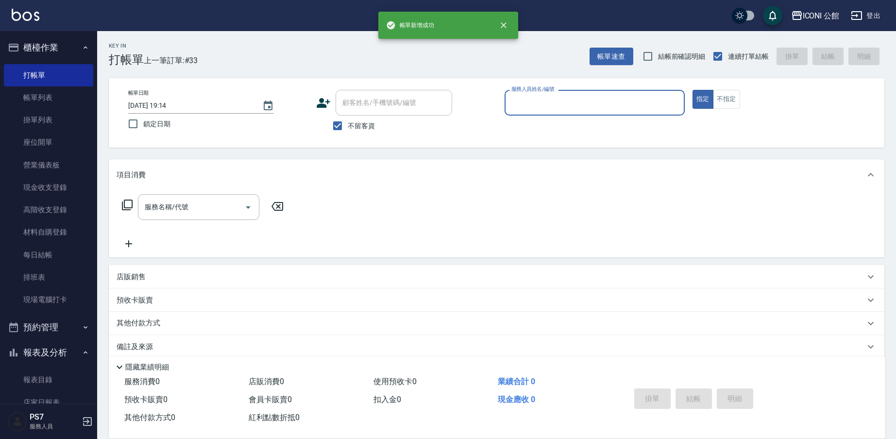
type input "1"
type input "Lina-4"
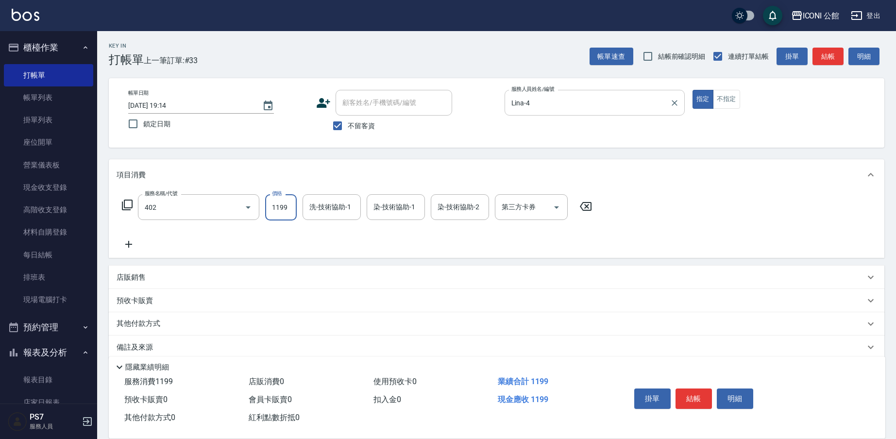
type input "設計染髮(402)"
type input "1799"
type input "可歆-24"
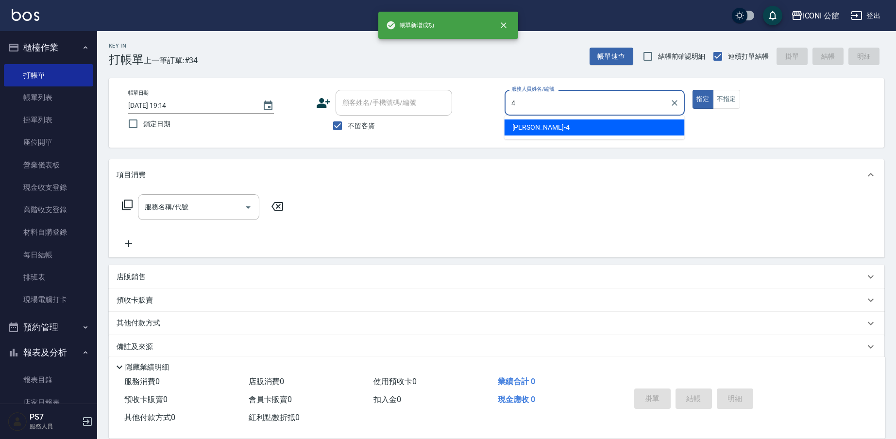
type input "Lina-4"
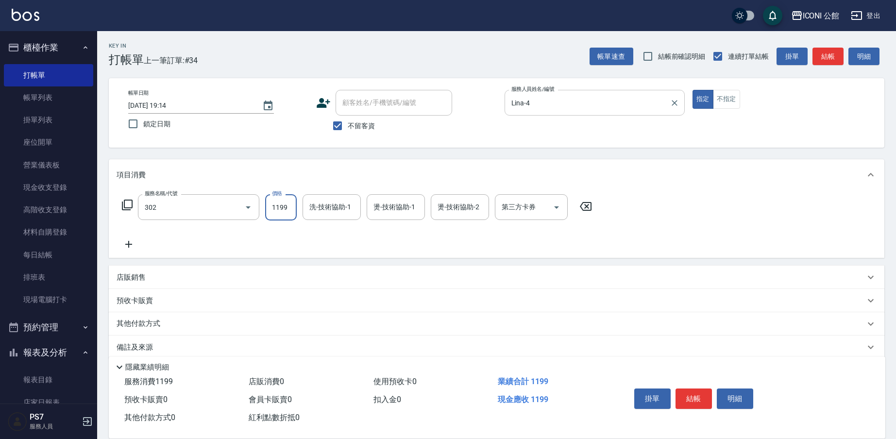
type input "設計燙髮(302)"
type input "Lina-4"
type input "可歆-24"
click at [116, 326] on div "其他付款方式" at bounding box center [497, 323] width 776 height 23
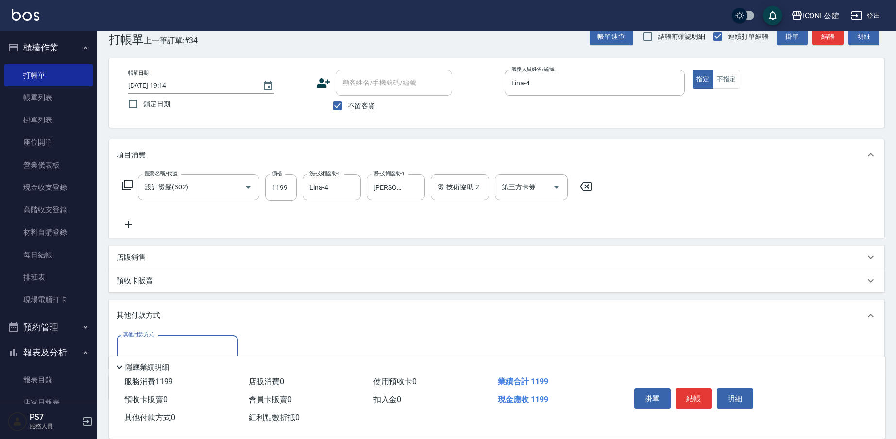
click at [146, 343] on input "其他付款方式" at bounding box center [177, 348] width 113 height 17
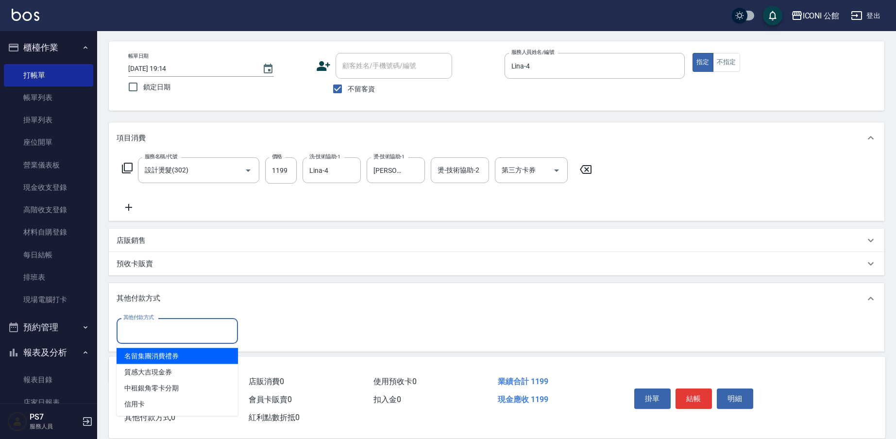
scroll to position [74, 0]
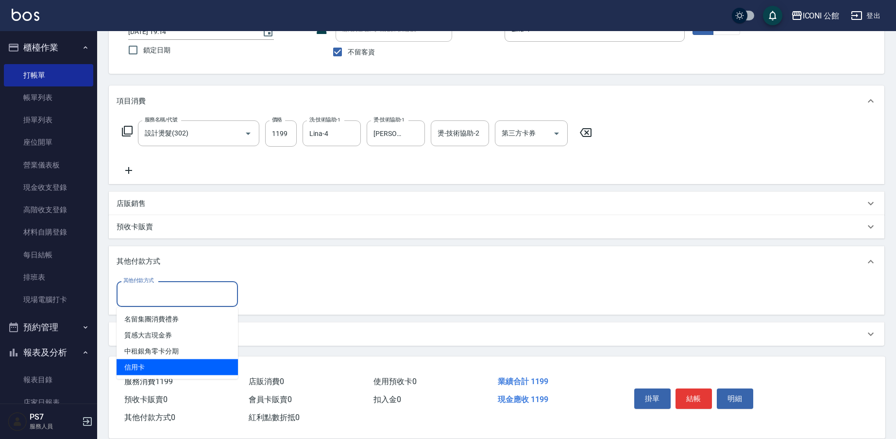
click at [168, 371] on span "信用卡" at bounding box center [177, 368] width 121 height 16
type input "信用卡"
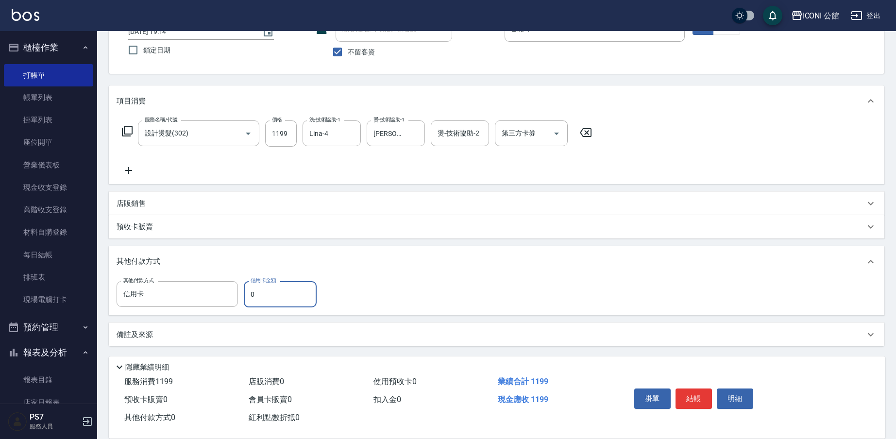
click at [259, 299] on input "0" at bounding box center [280, 294] width 73 height 26
type input "1199"
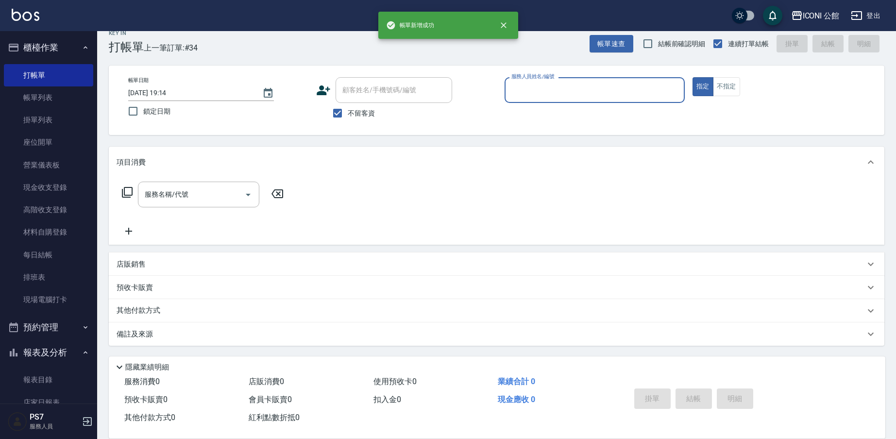
scroll to position [13, 0]
type input "Lina-4"
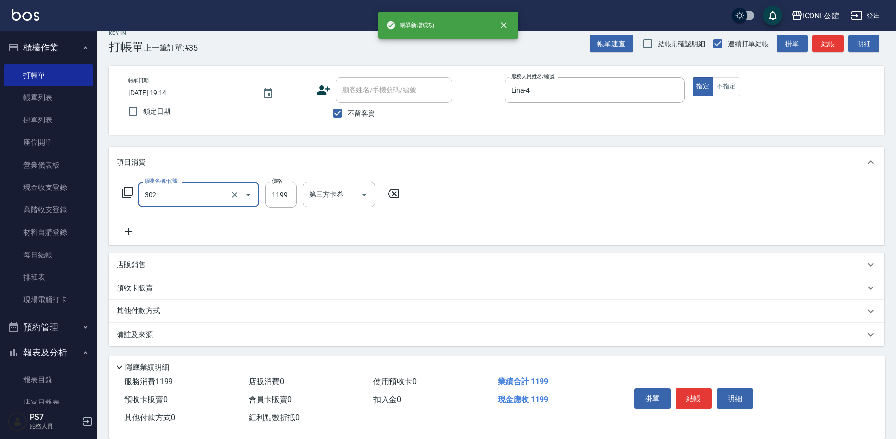
type input "設計燙髮(302)"
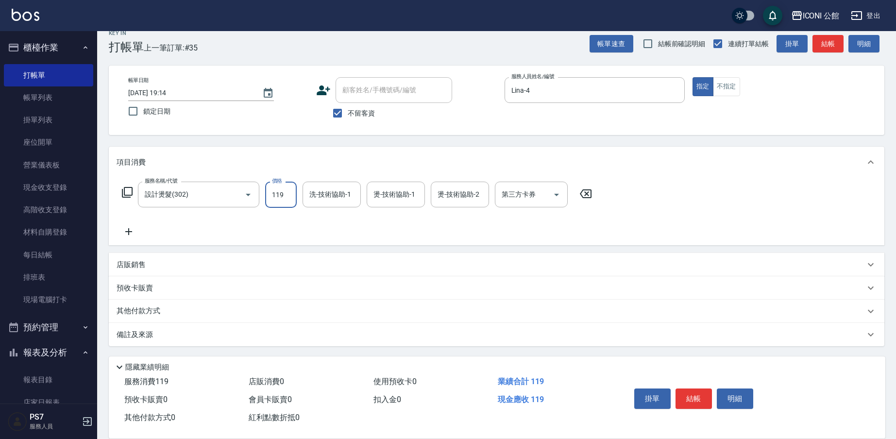
type input "1199"
type input "可歆-24"
click at [135, 305] on div "其他付款方式" at bounding box center [497, 311] width 776 height 23
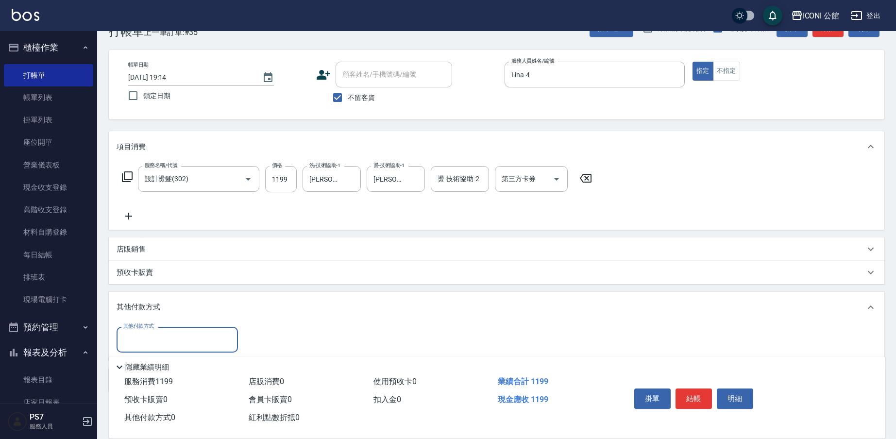
scroll to position [65, 0]
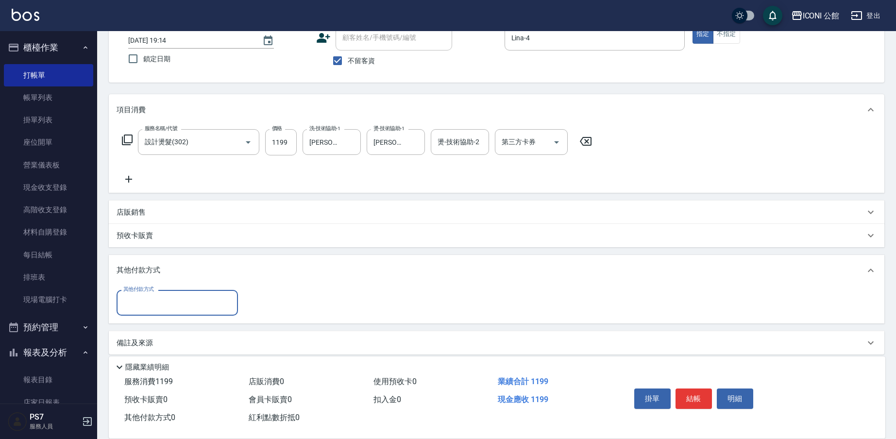
click at [143, 312] on div "其他付款方式" at bounding box center [177, 303] width 121 height 26
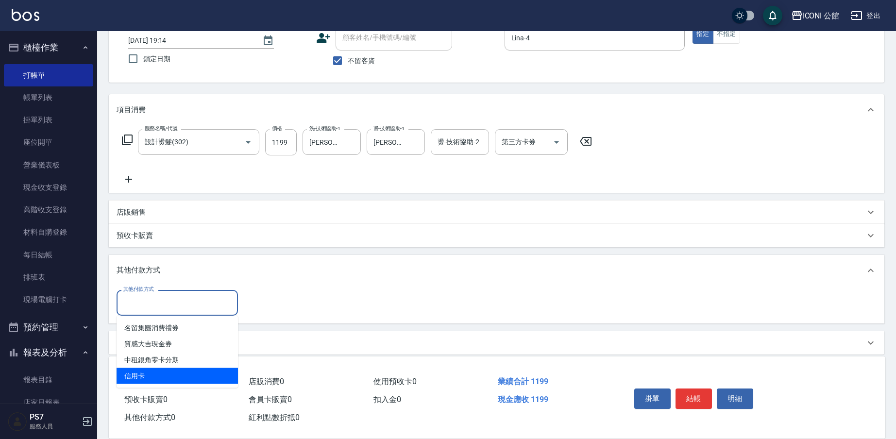
click at [181, 372] on ul "名留集團消費禮券 質感大吉現金券 中租銀角零卡分期 信用卡" at bounding box center [177, 352] width 121 height 72
click at [181, 372] on span "信用卡" at bounding box center [177, 376] width 121 height 16
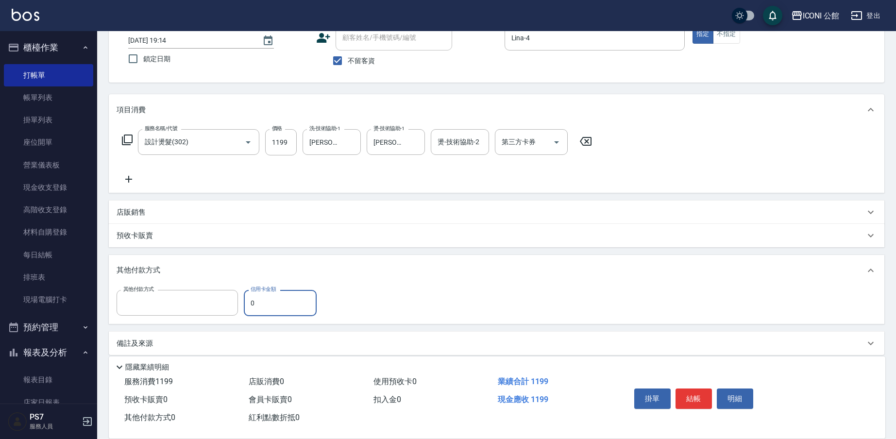
type input "信用卡"
click at [274, 311] on input "0" at bounding box center [280, 303] width 73 height 26
type input "1199"
click at [694, 387] on div "掛單 結帳 明細" at bounding box center [694, 400] width 127 height 31
click at [692, 389] on button "結帳" at bounding box center [694, 399] width 36 height 20
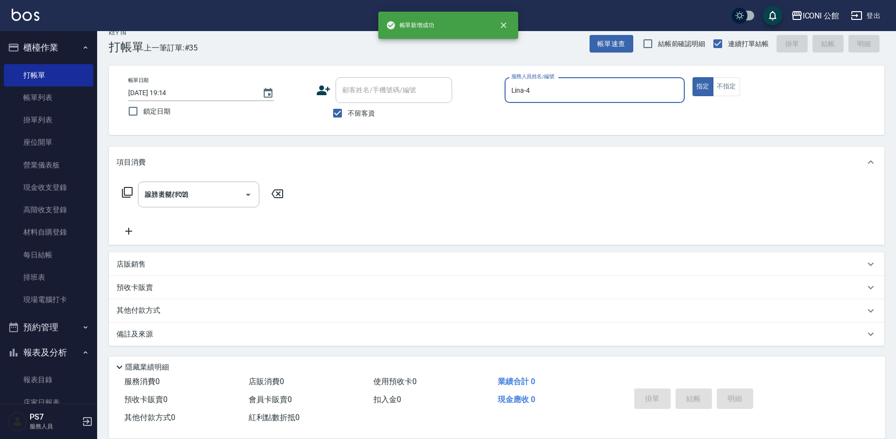
type input "2025/08/17 19:15"
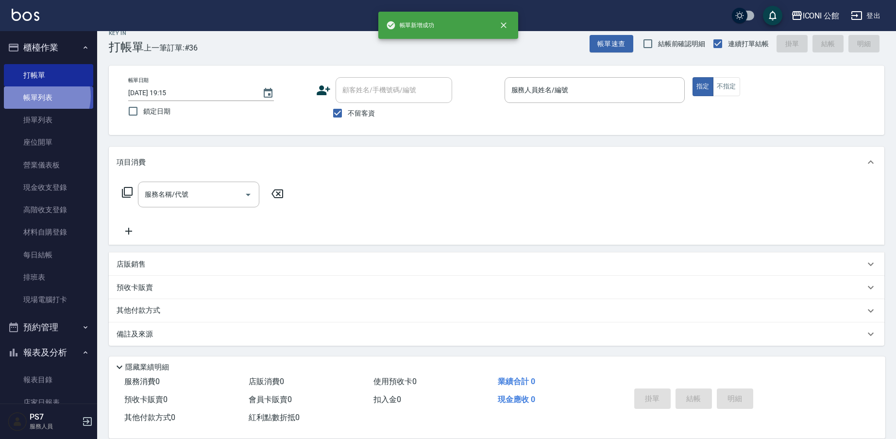
click at [39, 96] on link "帳單列表" at bounding box center [48, 97] width 89 height 22
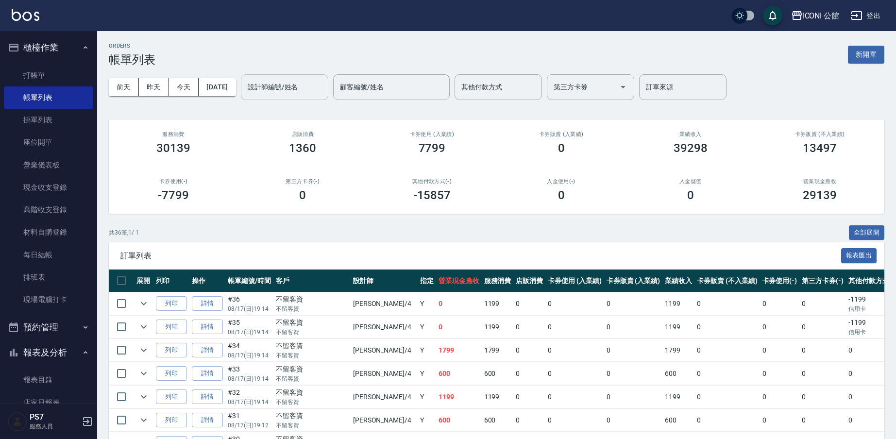
click at [285, 84] on input "設計師編號/姓名" at bounding box center [284, 87] width 79 height 17
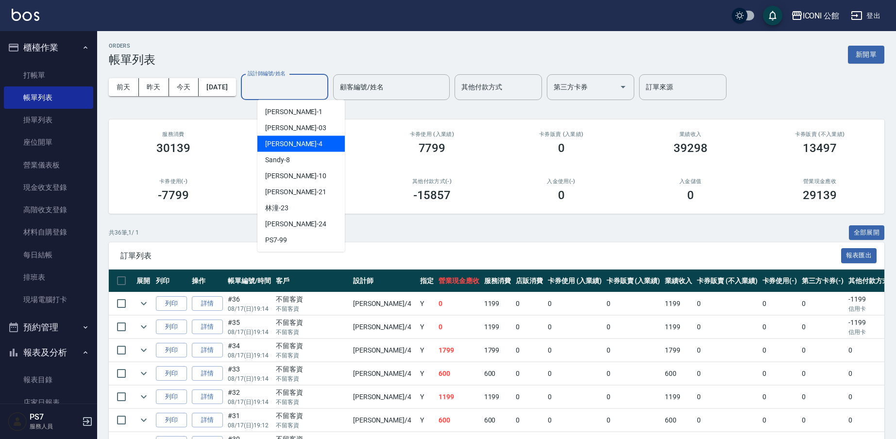
click at [285, 146] on div "Lina -4" at bounding box center [300, 144] width 87 height 16
type input "Lina-4"
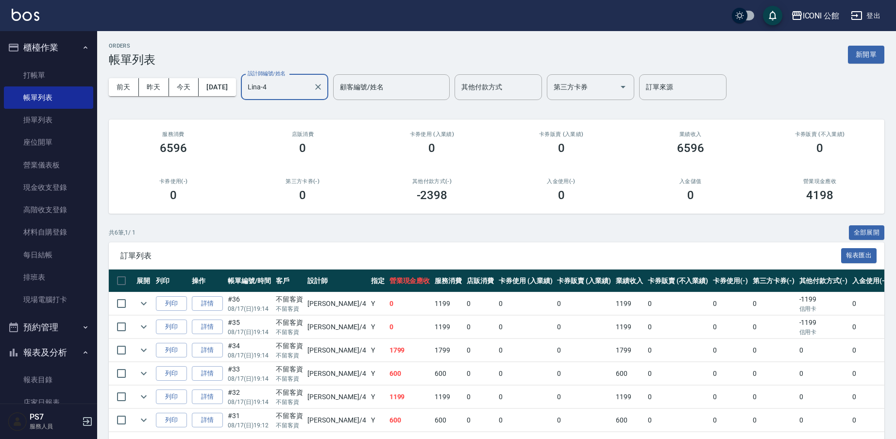
scroll to position [37, 0]
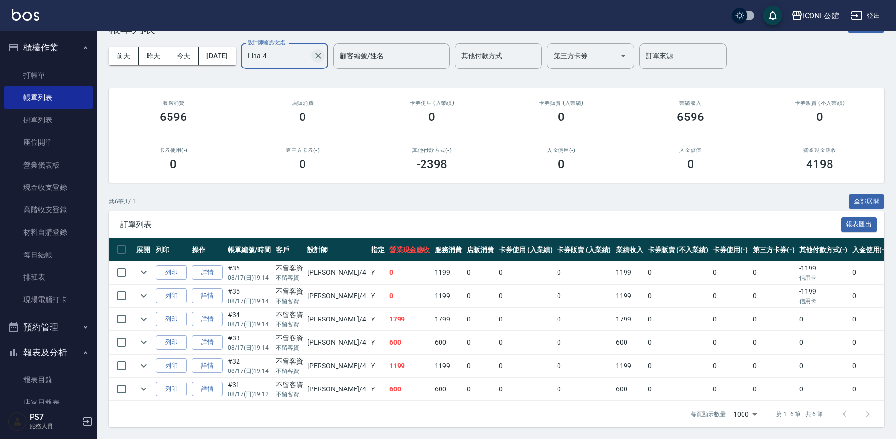
click at [323, 51] on icon "Clear" at bounding box center [318, 56] width 10 height 10
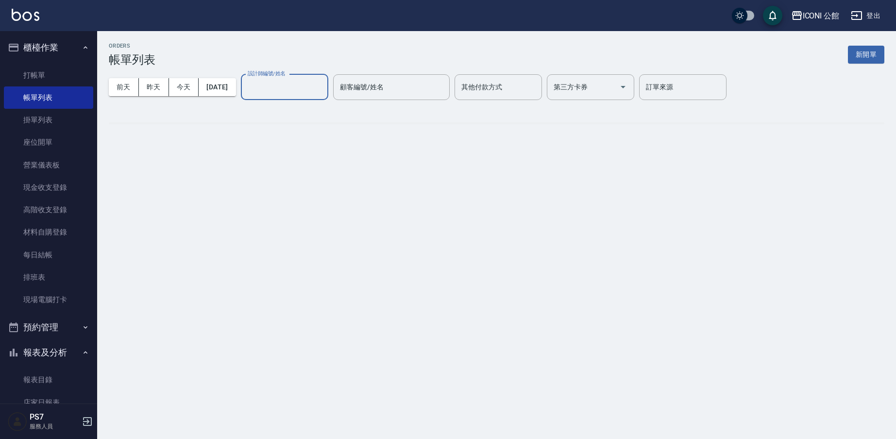
scroll to position [0, 0]
click at [302, 55] on div "ORDERS 帳單列表 新開單" at bounding box center [499, 55] width 781 height 24
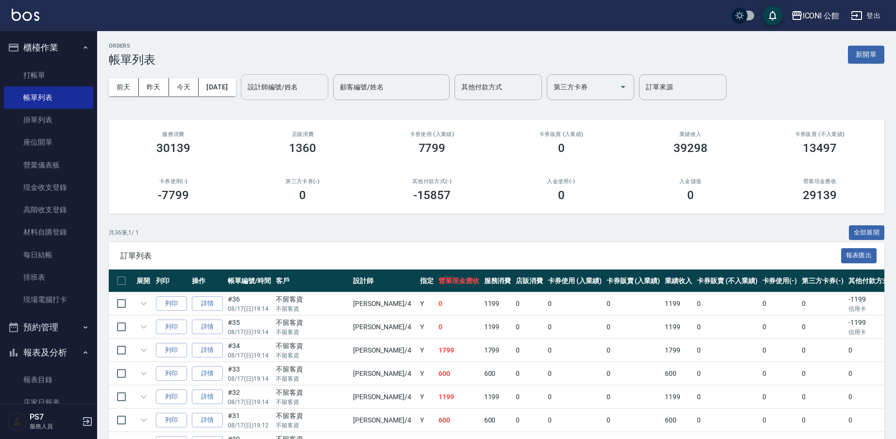
click at [288, 82] on div "設計師編號/姓名 設計師編號/姓名" at bounding box center [284, 87] width 87 height 26
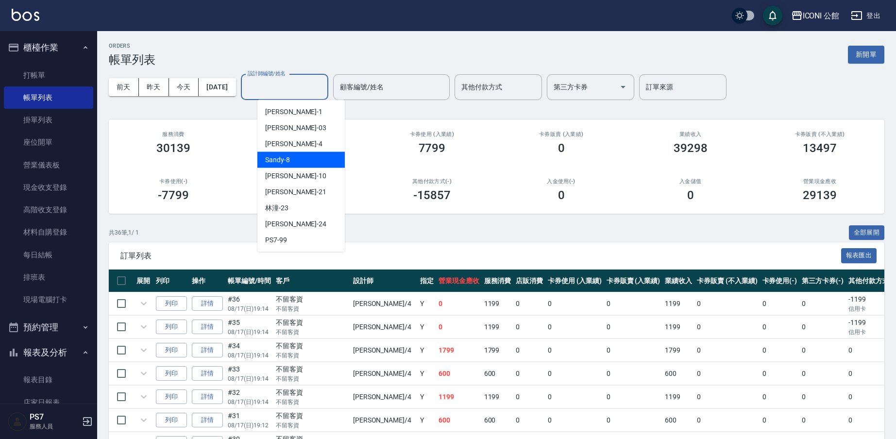
click at [283, 166] on div "Sandy -8" at bounding box center [300, 160] width 87 height 16
type input "Sandy-8"
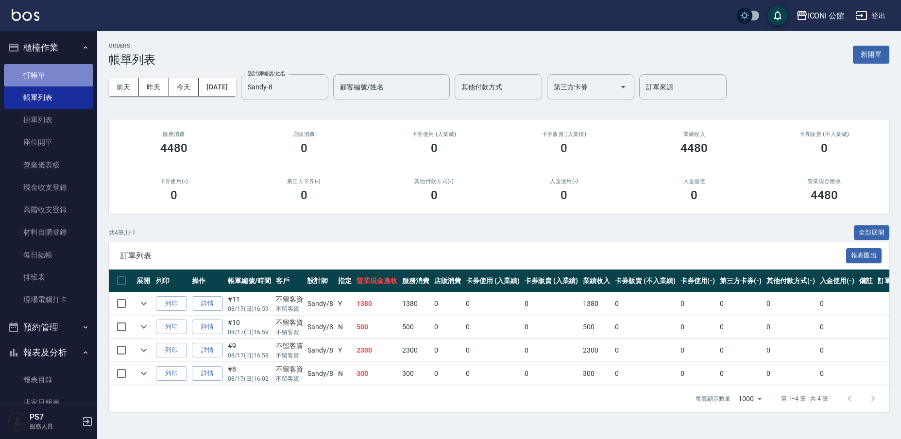
click at [51, 73] on link "打帳單" at bounding box center [48, 75] width 89 height 22
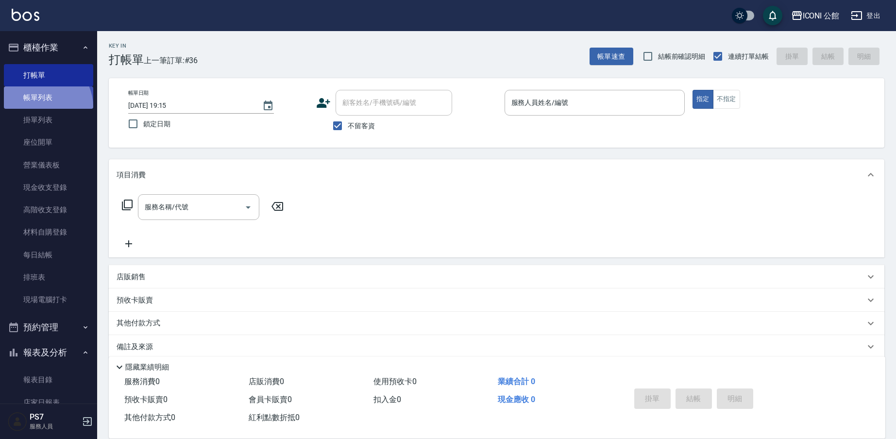
click at [41, 106] on link "帳單列表" at bounding box center [48, 97] width 89 height 22
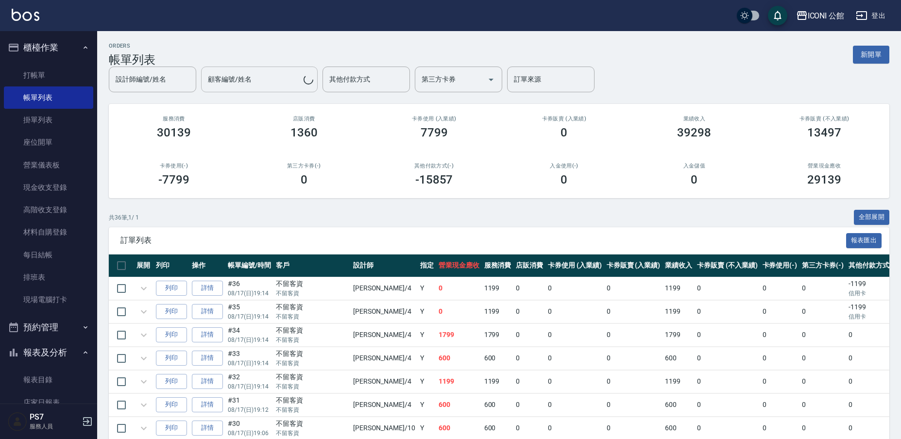
click at [245, 82] on input "顧客編號/姓名" at bounding box center [255, 79] width 98 height 17
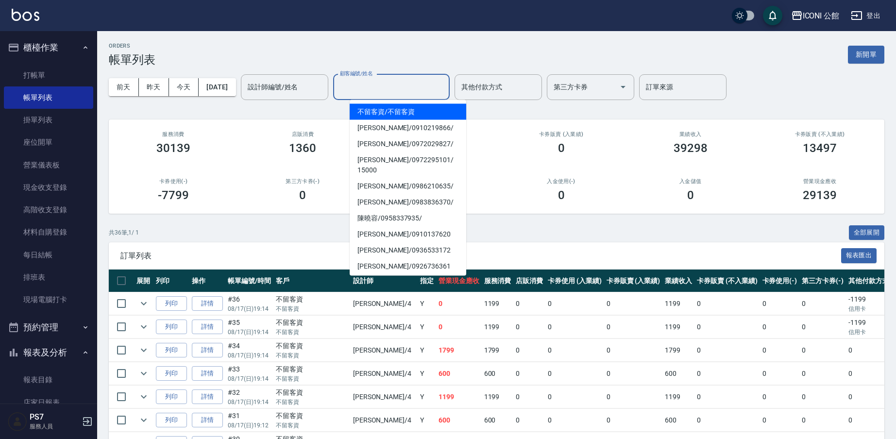
click at [295, 102] on div "前天 昨天 今天 2025/08/17 設計師編號/姓名 設計師編號/姓名 顧客編號/姓名 顧客編號/姓名 其他付款方式 其他付款方式 第三方卡券 第三方卡券…" at bounding box center [497, 87] width 776 height 41
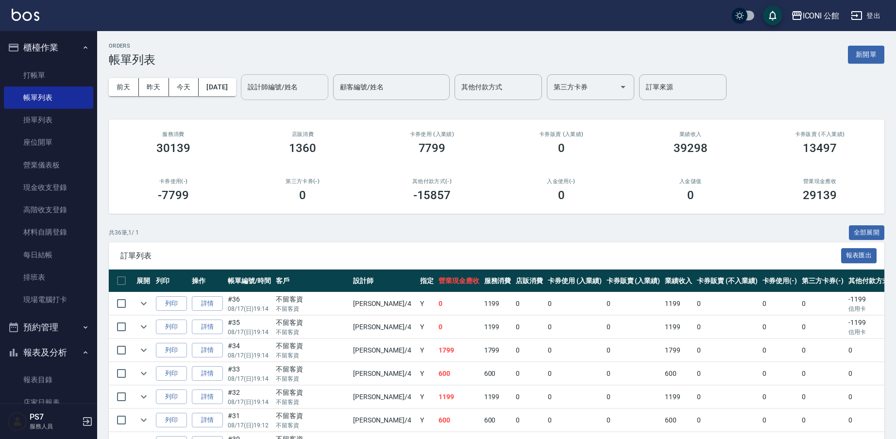
click at [294, 96] on div "設計師編號/姓名" at bounding box center [284, 87] width 87 height 26
type input "Sandy-8"
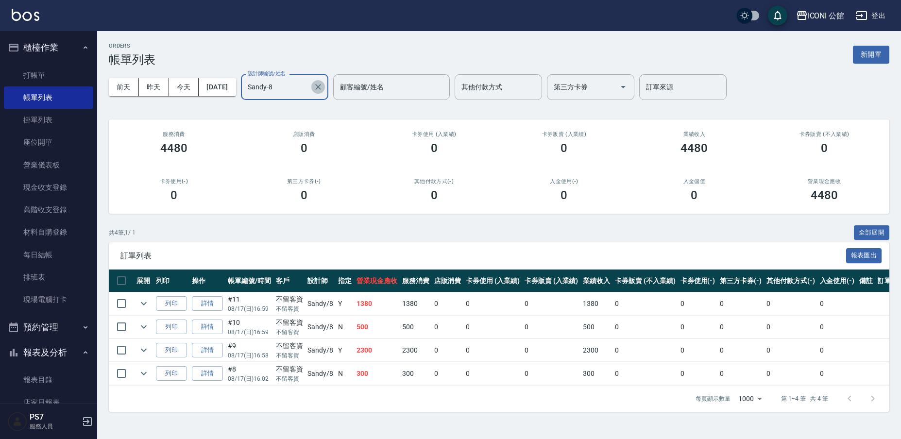
click at [323, 86] on icon "Clear" at bounding box center [318, 87] width 10 height 10
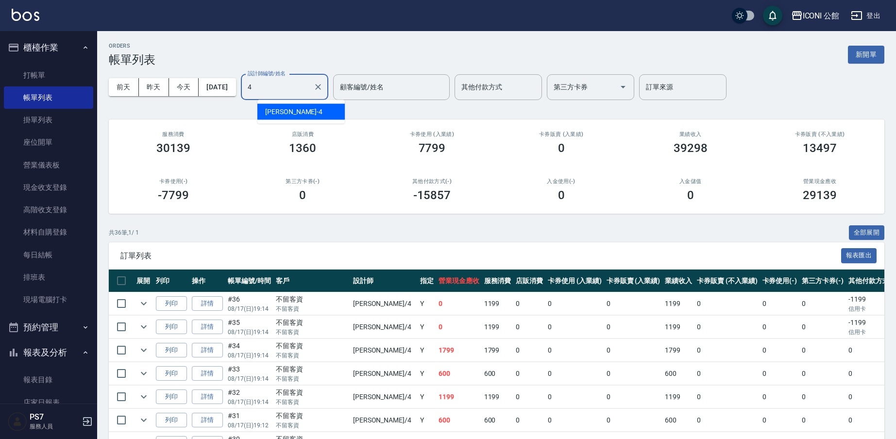
type input "Lina-4"
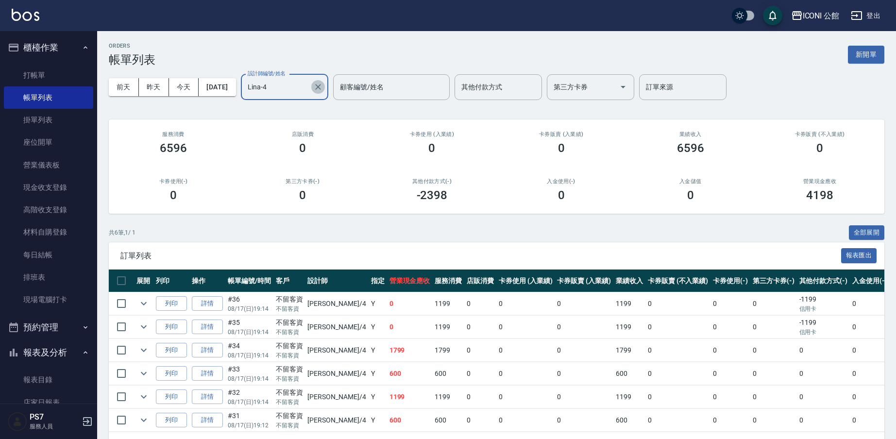
click at [323, 90] on icon "Clear" at bounding box center [318, 87] width 10 height 10
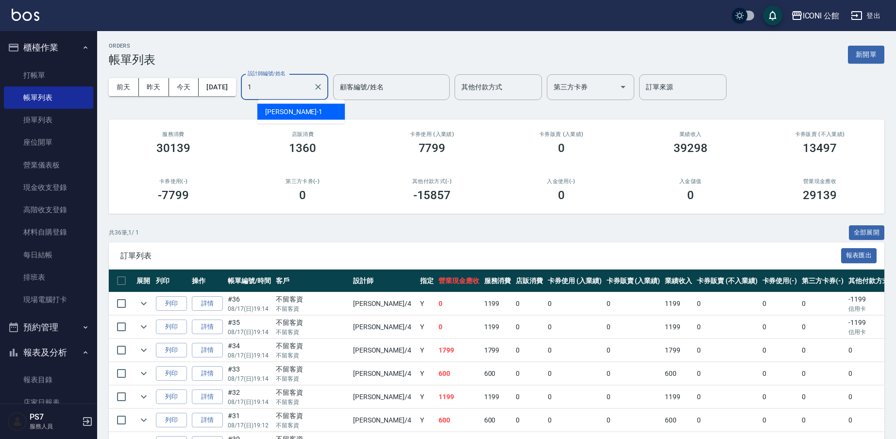
type input "[PERSON_NAME]-1"
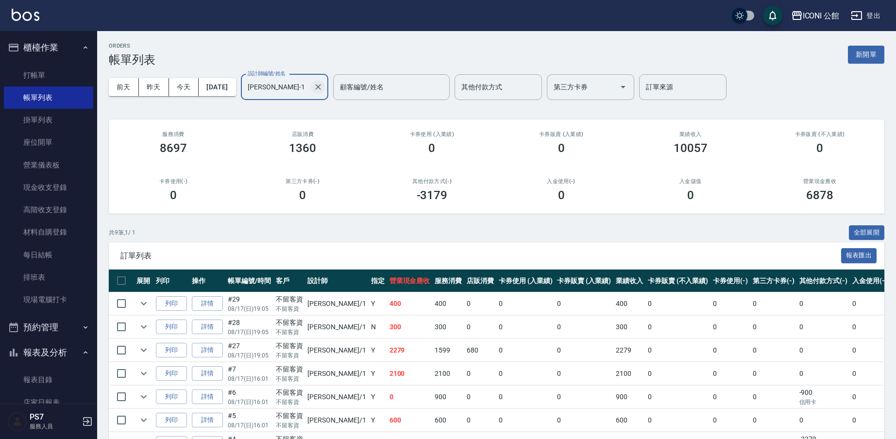
click at [323, 91] on icon "Clear" at bounding box center [318, 87] width 10 height 10
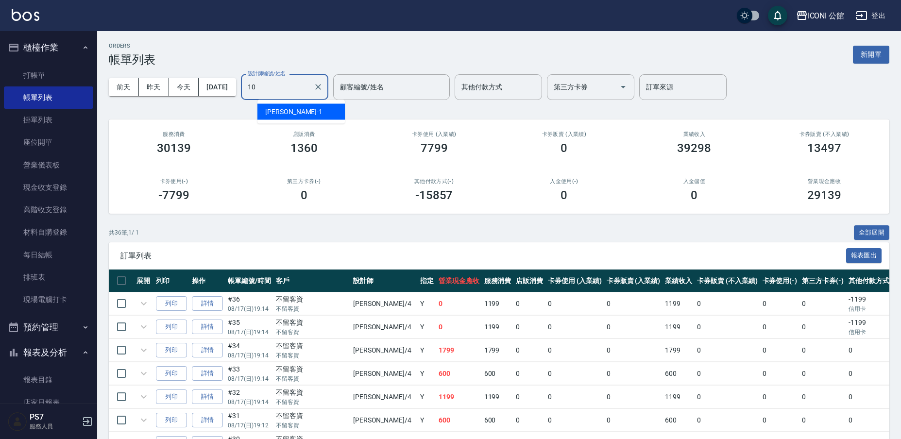
type input "[PERSON_NAME]-10"
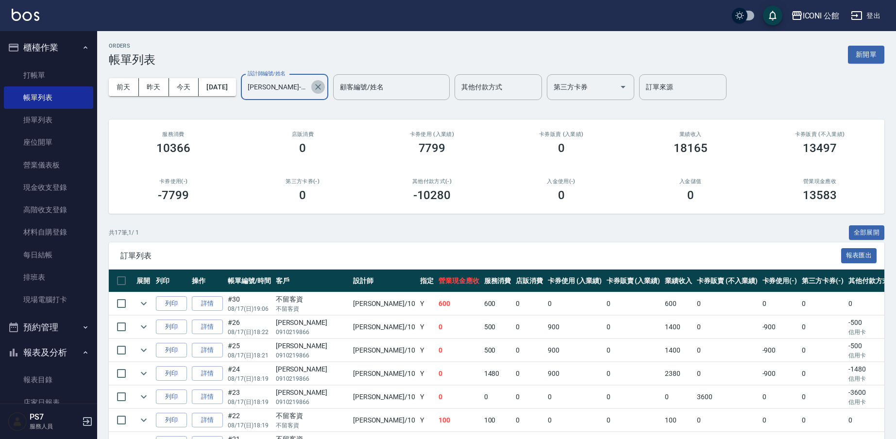
click at [323, 83] on icon "Clear" at bounding box center [318, 87] width 10 height 10
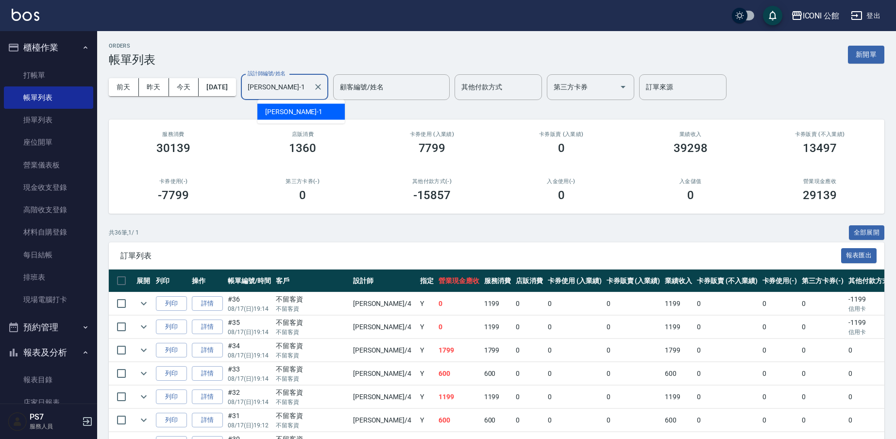
type input "Kevin-1."
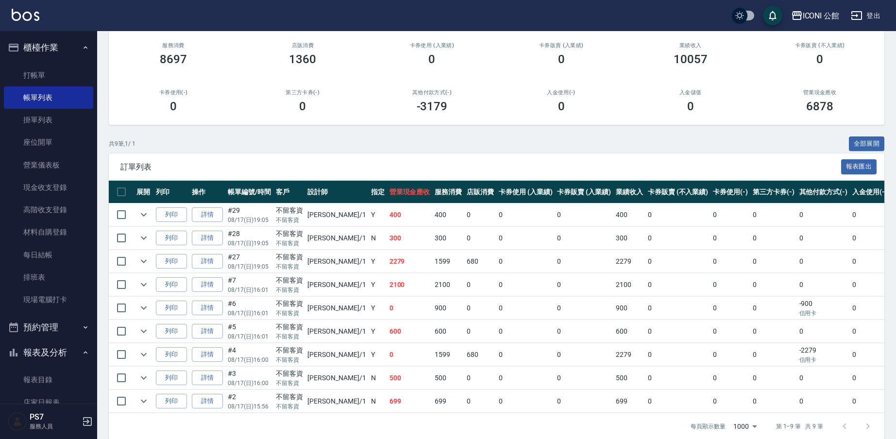
scroll to position [3, 0]
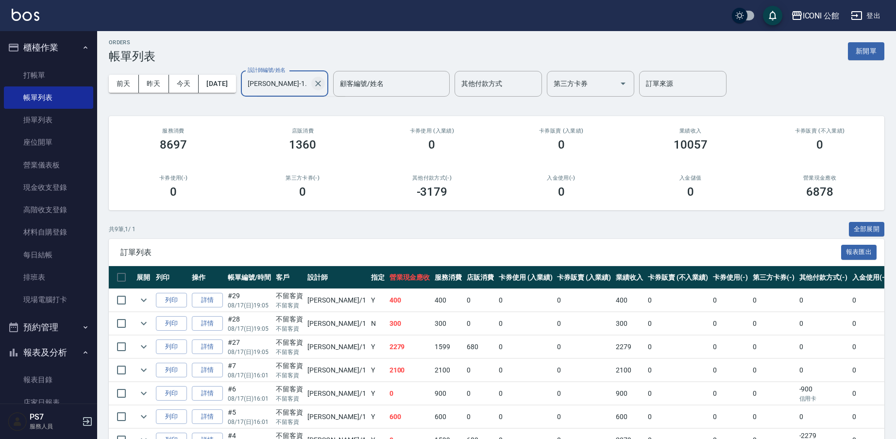
click at [323, 84] on icon "Clear" at bounding box center [318, 84] width 10 height 10
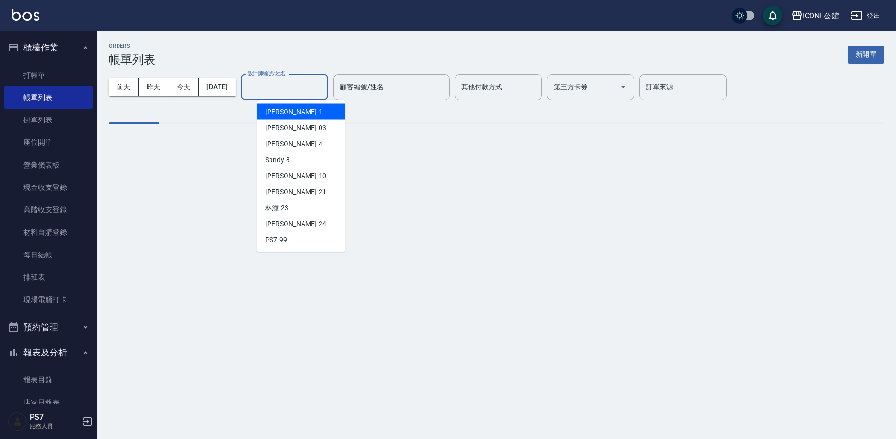
scroll to position [0, 0]
type input "1"
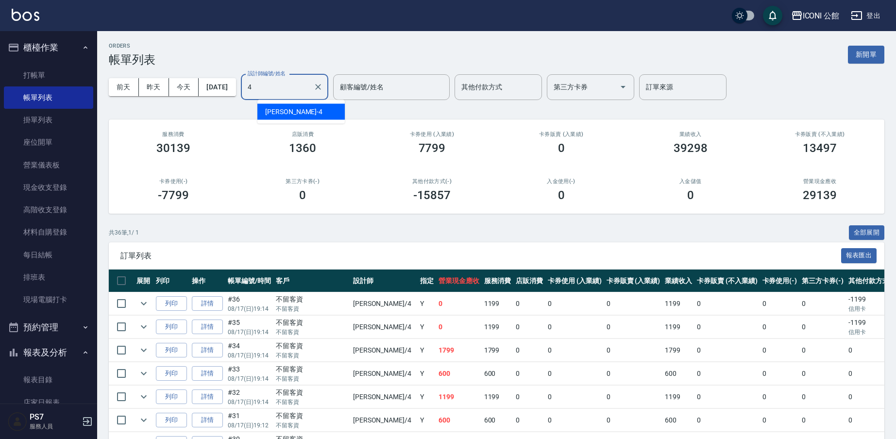
type input "Lina-4"
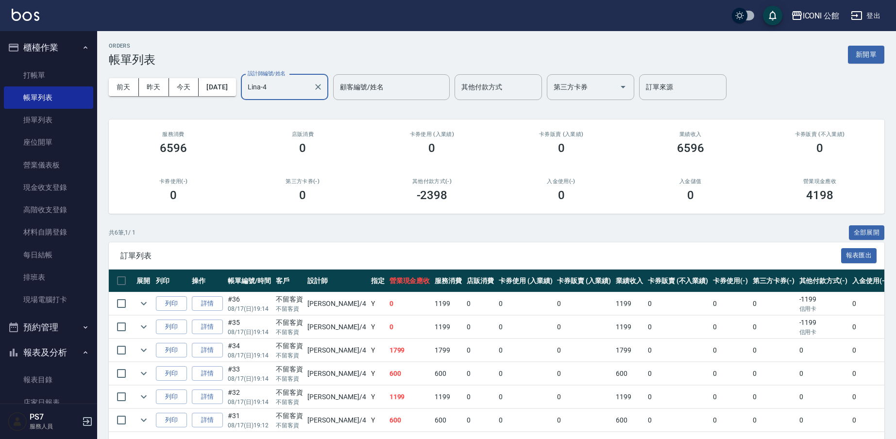
scroll to position [11, 0]
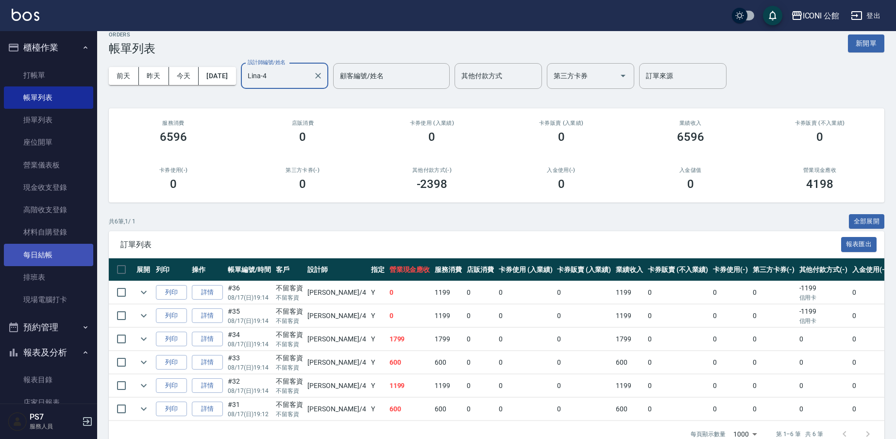
click at [60, 252] on link "每日結帳" at bounding box center [48, 255] width 89 height 22
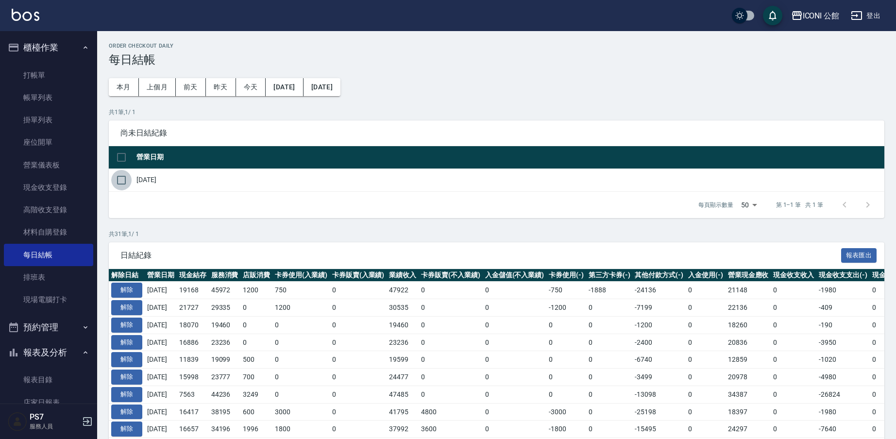
click at [118, 181] on input "checkbox" at bounding box center [121, 180] width 20 height 20
checkbox input "true"
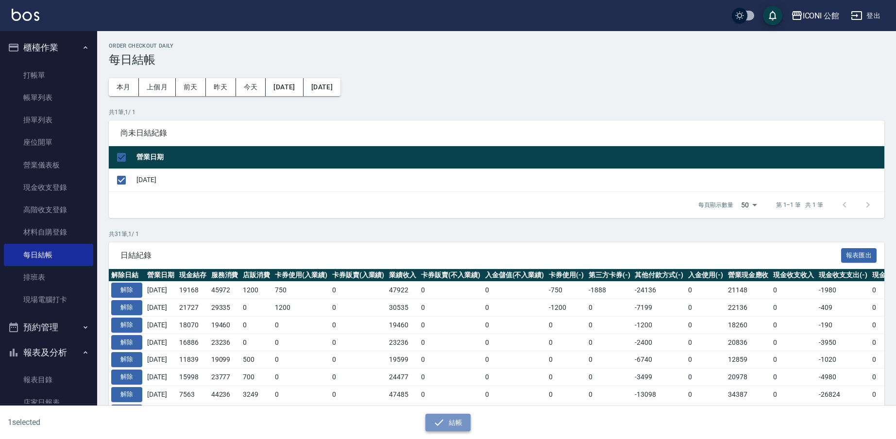
click at [461, 422] on button "結帳" at bounding box center [448, 423] width 45 height 18
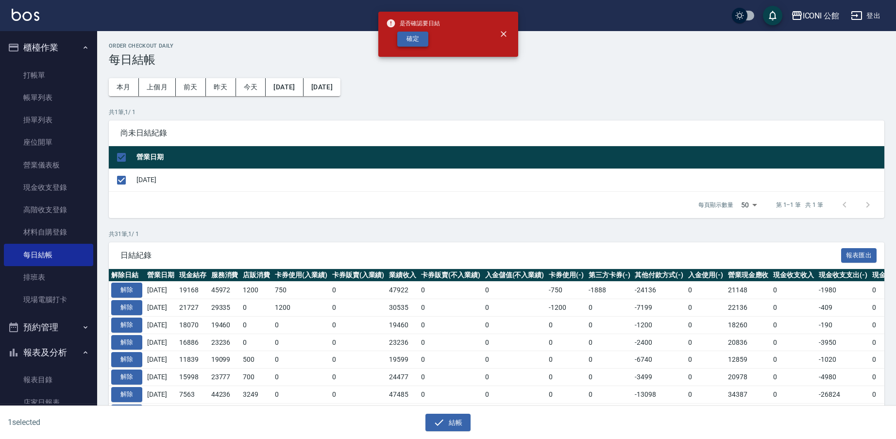
click at [412, 37] on button "確定" at bounding box center [412, 39] width 31 height 15
checkbox input "false"
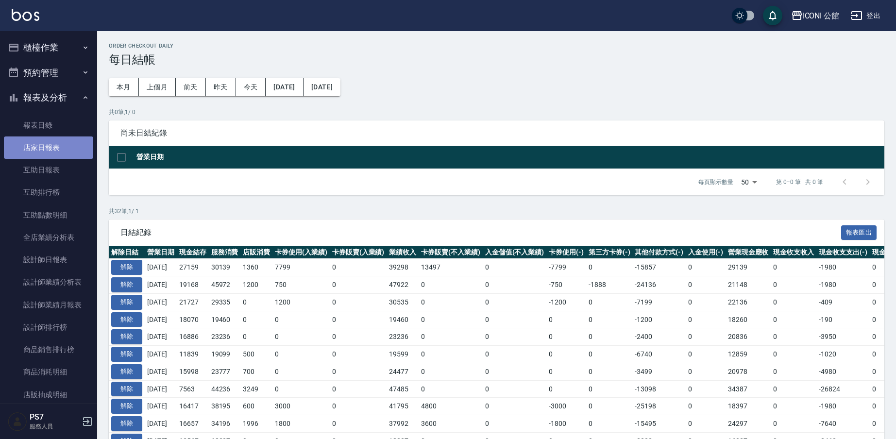
click at [66, 147] on link "店家日報表" at bounding box center [48, 148] width 89 height 22
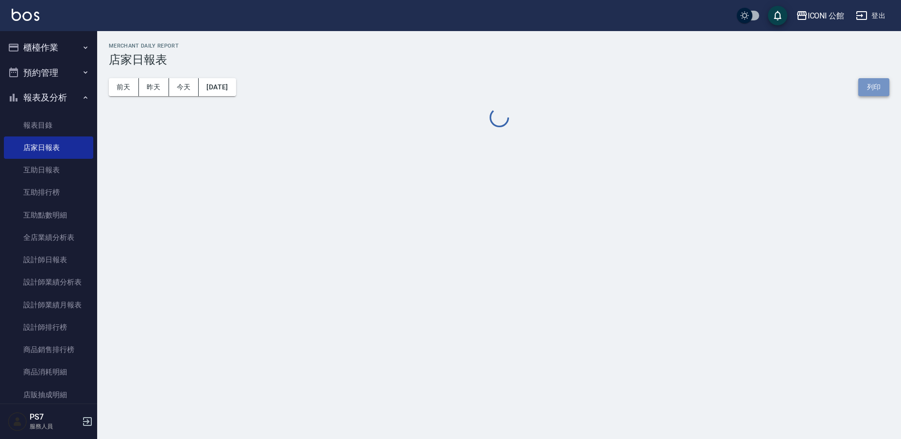
click at [867, 90] on button "列印" at bounding box center [873, 87] width 31 height 18
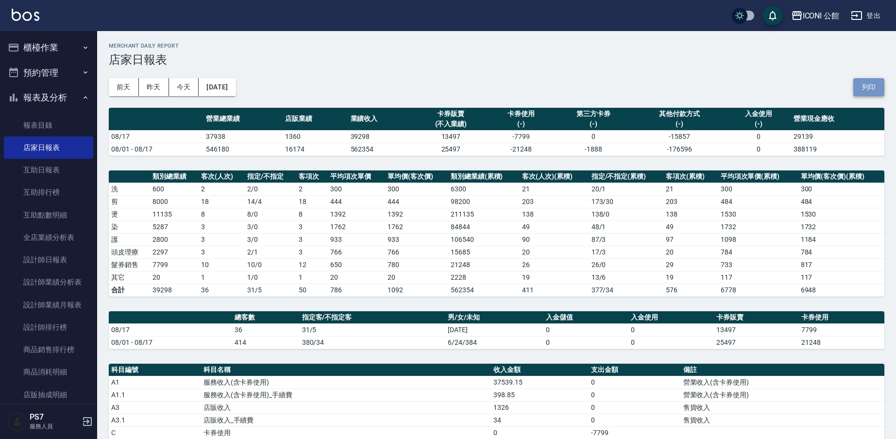
click at [879, 84] on button "列印" at bounding box center [869, 87] width 31 height 18
click at [880, 80] on button "列印" at bounding box center [869, 87] width 31 height 18
click at [42, 334] on link "設計師排行榜" at bounding box center [48, 327] width 89 height 22
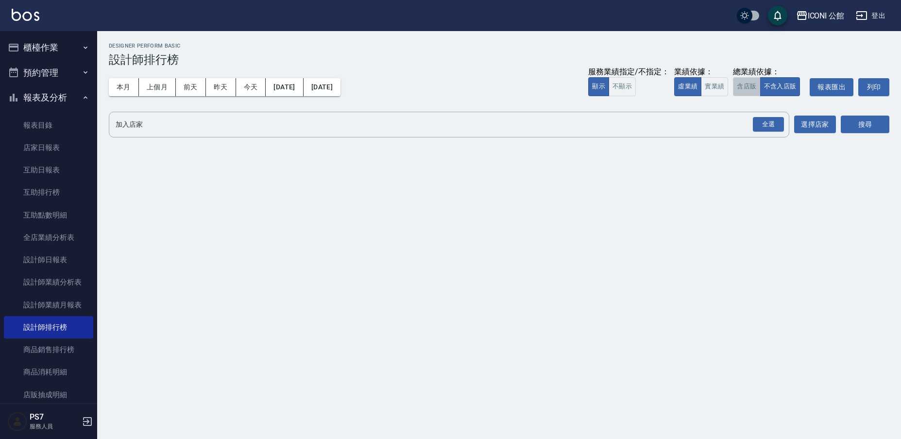
click at [747, 90] on button "含店販" at bounding box center [746, 86] width 27 height 19
drag, startPoint x: 777, startPoint y: 124, endPoint x: 864, endPoint y: 120, distance: 87.1
click at [780, 123] on div "全選" at bounding box center [768, 124] width 31 height 15
click at [889, 131] on button "搜尋" at bounding box center [865, 125] width 49 height 18
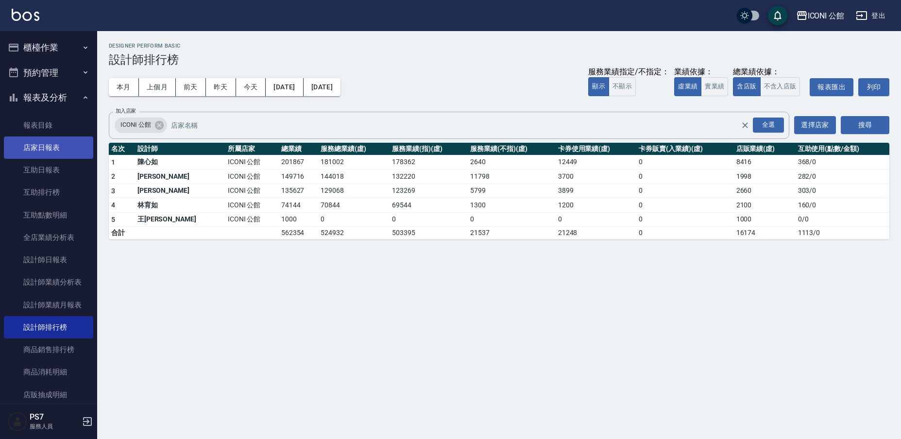
click at [54, 147] on link "店家日報表" at bounding box center [48, 148] width 89 height 22
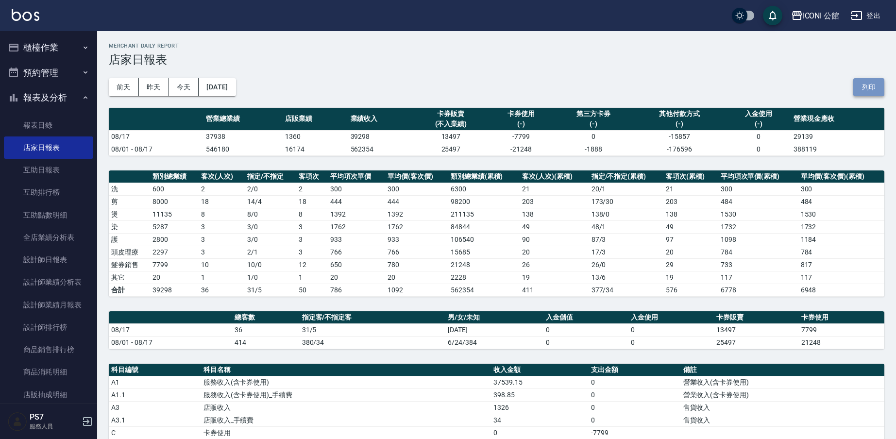
click at [879, 85] on button "列印" at bounding box center [869, 87] width 31 height 18
click at [861, 86] on button "列印" at bounding box center [869, 87] width 31 height 18
drag, startPoint x: 491, startPoint y: 263, endPoint x: 490, endPoint y: 215, distance: 48.1
click at [488, 262] on td "21248" at bounding box center [483, 264] width 71 height 13
click at [49, 51] on button "櫃檯作業" at bounding box center [48, 47] width 89 height 25
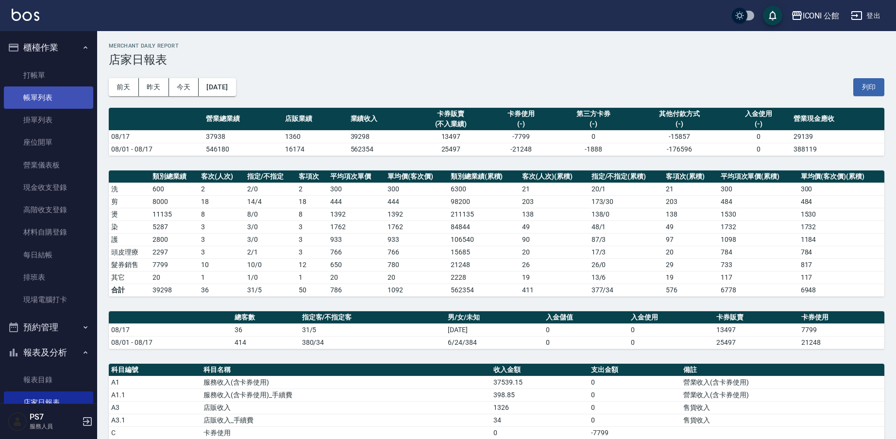
click at [68, 103] on link "帳單列表" at bounding box center [48, 97] width 89 height 22
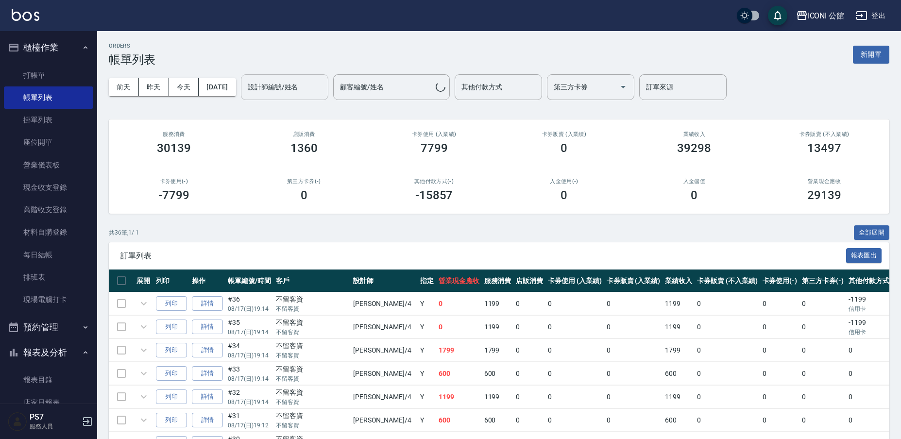
click at [292, 86] on div "設計師編號/姓名 設計師編號/姓名" at bounding box center [284, 87] width 87 height 26
type input "Sandy-8"
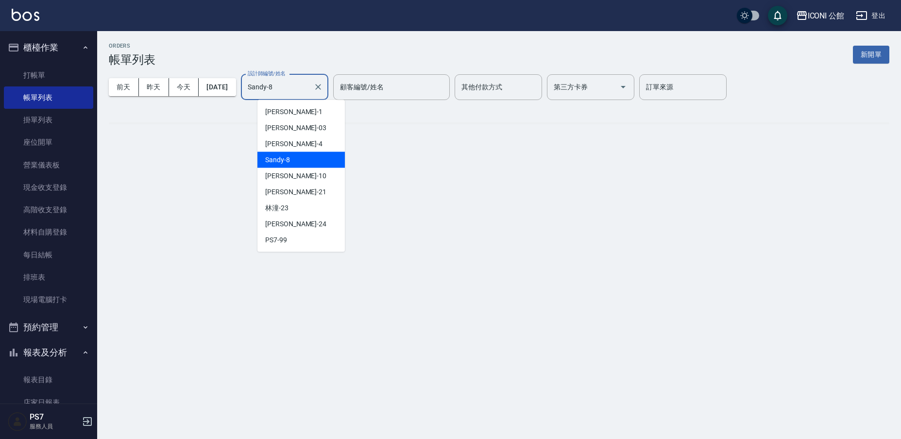
click at [297, 88] on input "Sandy-8" at bounding box center [277, 87] width 64 height 17
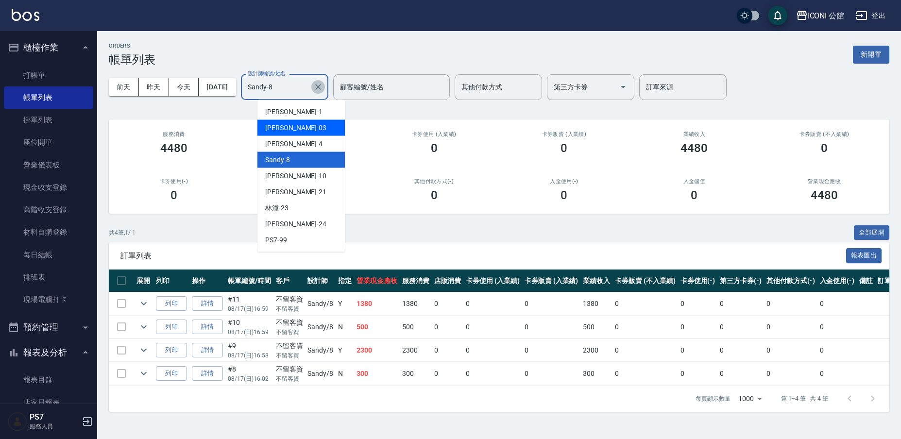
click at [323, 84] on icon "Clear" at bounding box center [318, 87] width 10 height 10
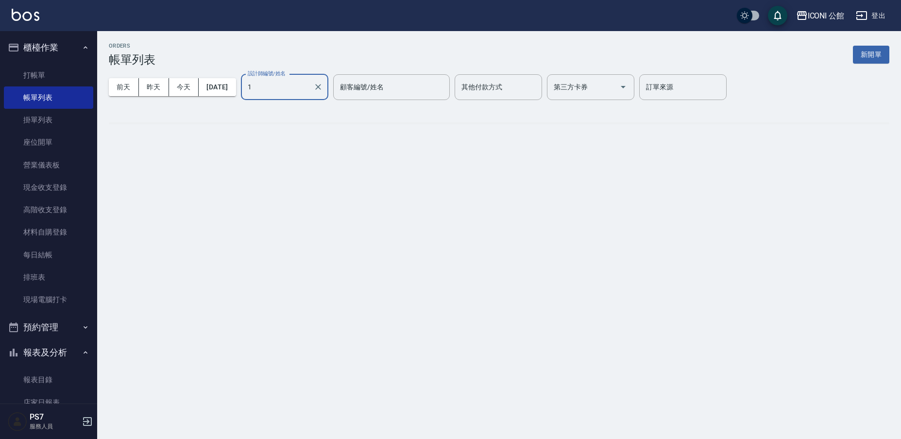
type input "[PERSON_NAME]-1"
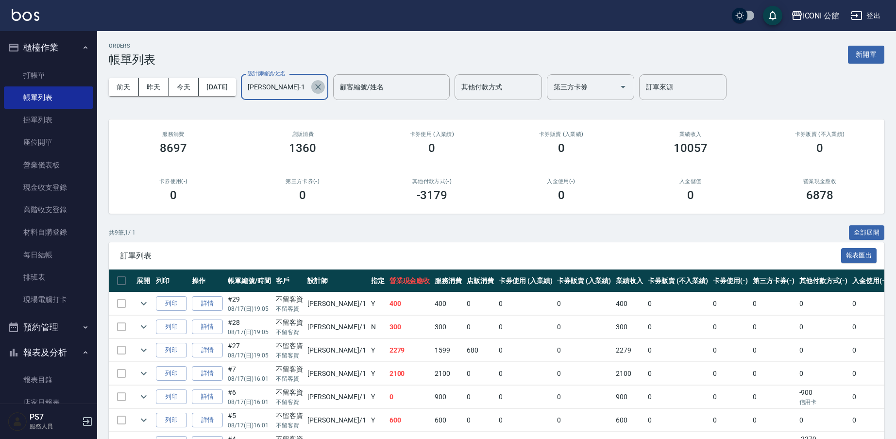
click at [325, 84] on button "Clear" at bounding box center [318, 87] width 14 height 14
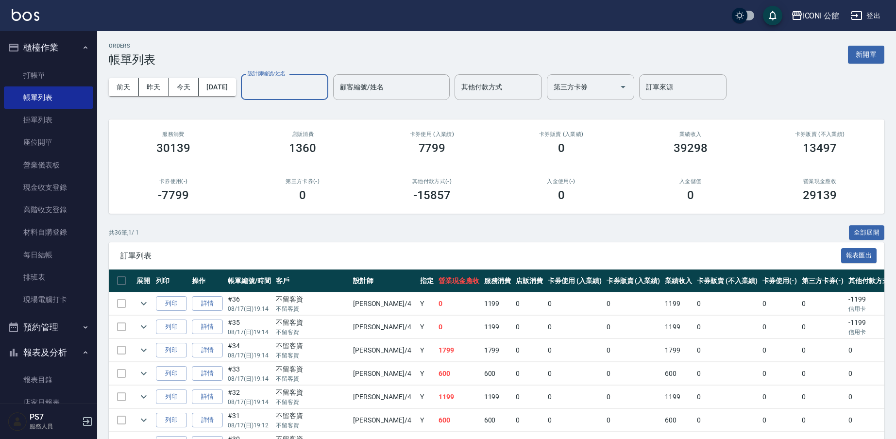
drag, startPoint x: 329, startPoint y: 83, endPoint x: 319, endPoint y: 99, distance: 18.6
click at [324, 94] on input "設計師編號/姓名" at bounding box center [284, 87] width 79 height 17
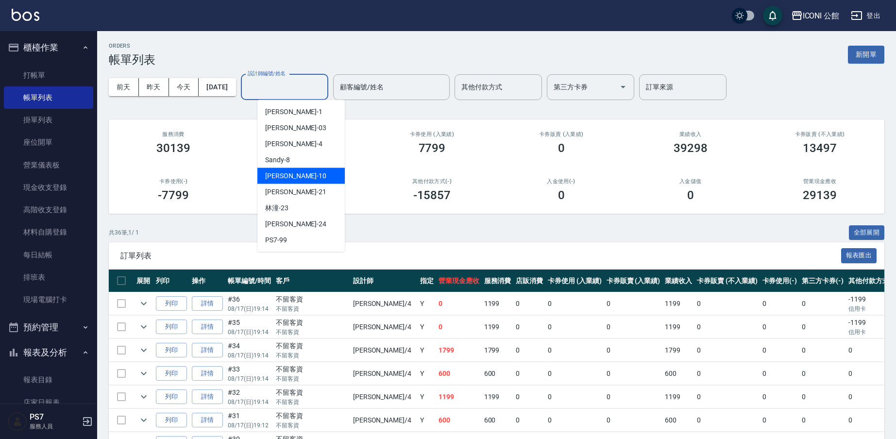
click at [301, 176] on div "[PERSON_NAME] -10" at bounding box center [300, 176] width 87 height 16
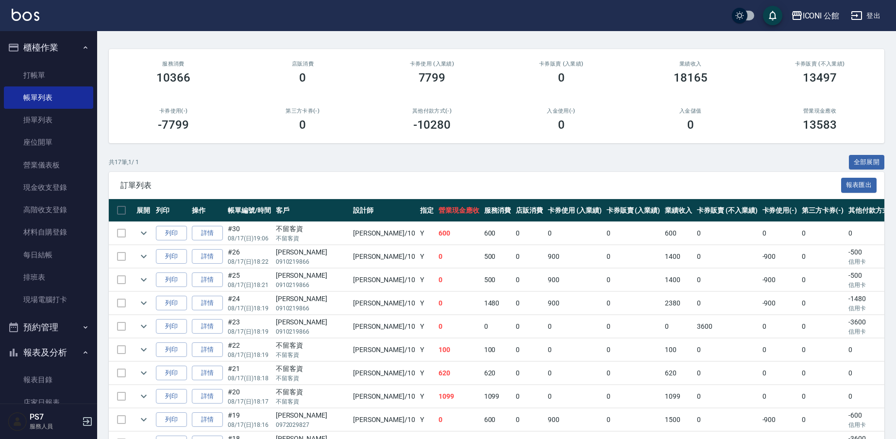
scroll to position [69, 0]
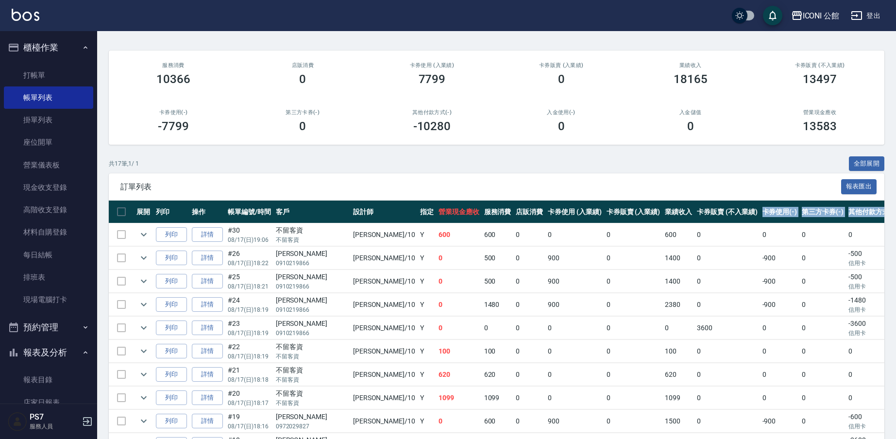
drag, startPoint x: 894, startPoint y: 292, endPoint x: 861, endPoint y: 203, distance: 95.1
click at [861, 203] on div "ORDERS 帳單列表 新開單 [DATE] [DATE] [DATE] [DATE] 設計師編號/姓名 [PERSON_NAME]-10 設計師編號/姓名 …" at bounding box center [496, 310] width 799 height 696
click at [767, 137] on div "營業現金應收 13583" at bounding box center [819, 121] width 129 height 47
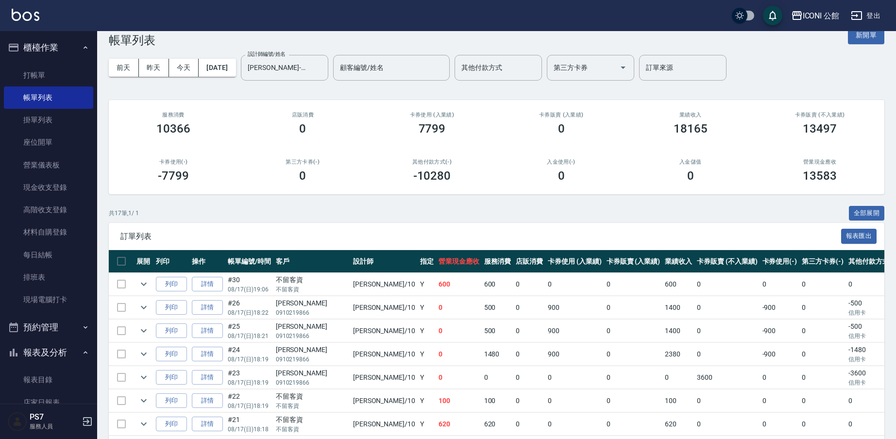
scroll to position [0, 0]
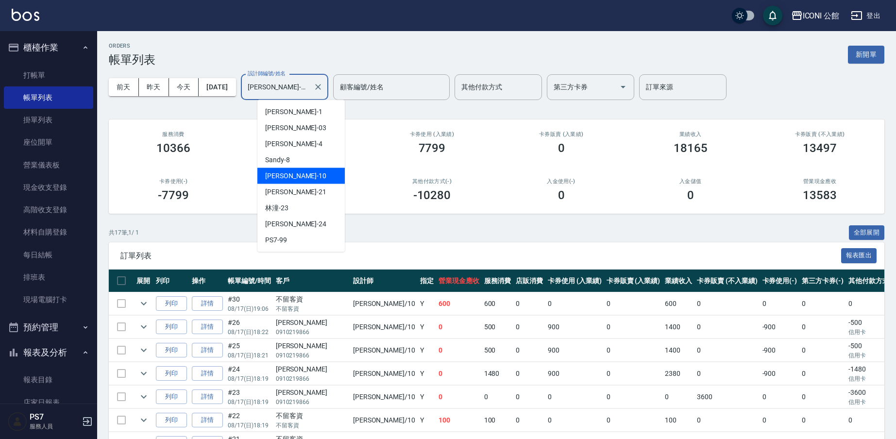
click at [286, 89] on input "[PERSON_NAME]-10" at bounding box center [277, 87] width 64 height 17
click at [322, 116] on div "[PERSON_NAME] -1" at bounding box center [300, 112] width 87 height 16
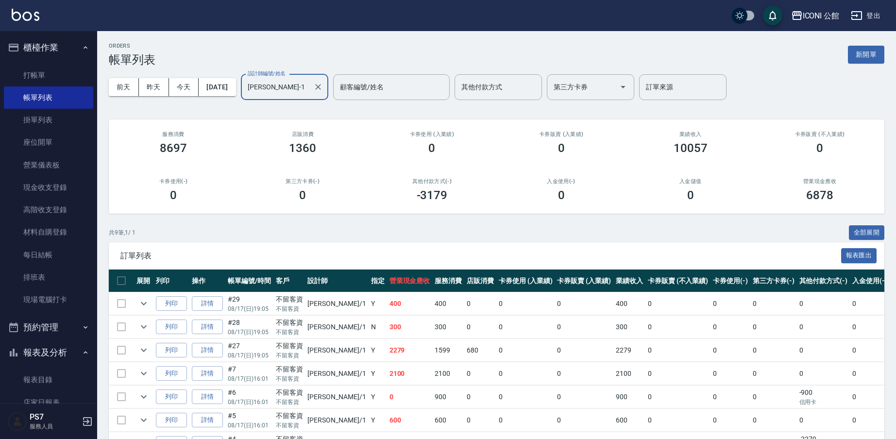
drag, startPoint x: 297, startPoint y: 86, endPoint x: 293, endPoint y: 92, distance: 6.7
click at [297, 86] on input "[PERSON_NAME]-1" at bounding box center [277, 87] width 64 height 17
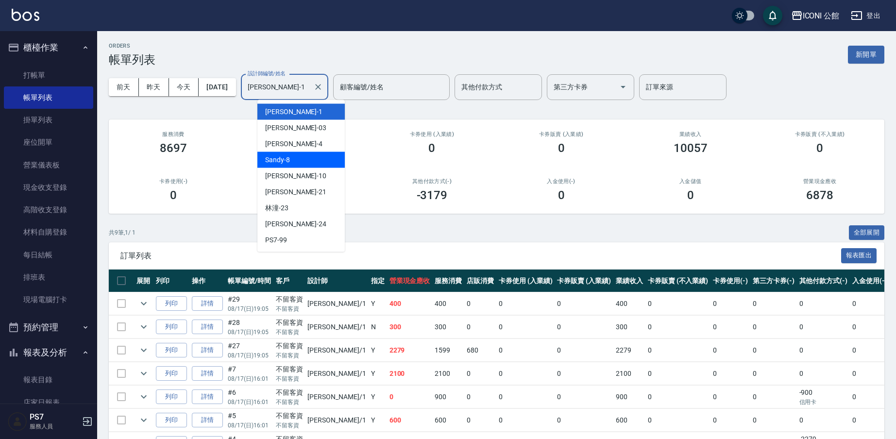
click at [298, 158] on div "Sandy -8" at bounding box center [300, 160] width 87 height 16
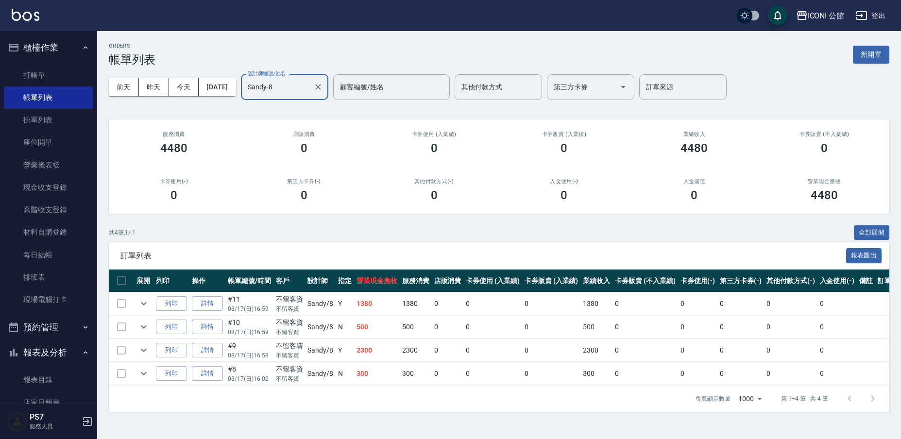
click at [286, 98] on div "Sandy-8 設計師編號/姓名" at bounding box center [284, 87] width 87 height 26
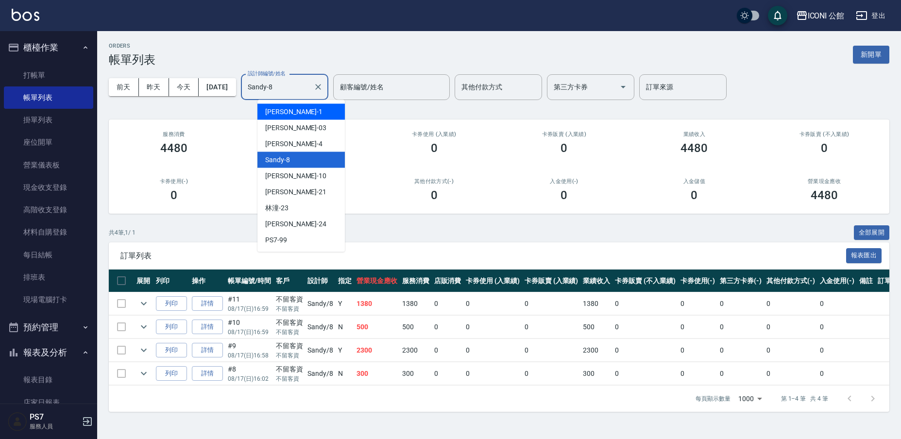
click at [300, 104] on div "[PERSON_NAME] -1" at bounding box center [300, 112] width 87 height 16
type input "[PERSON_NAME]-1"
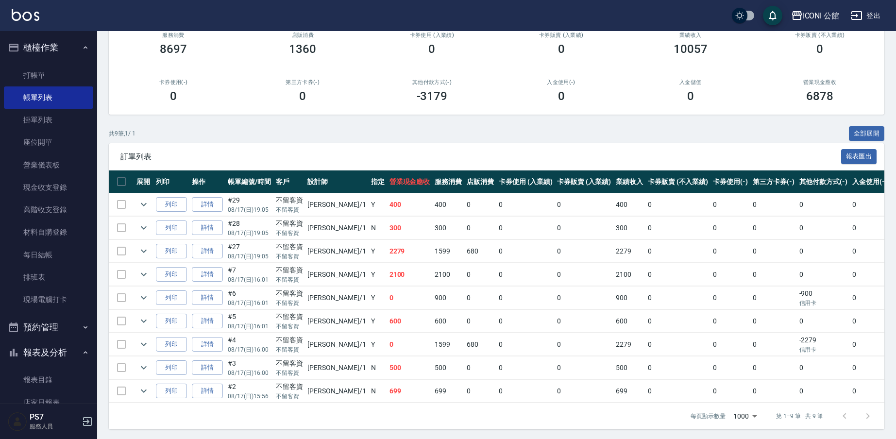
scroll to position [103, 0]
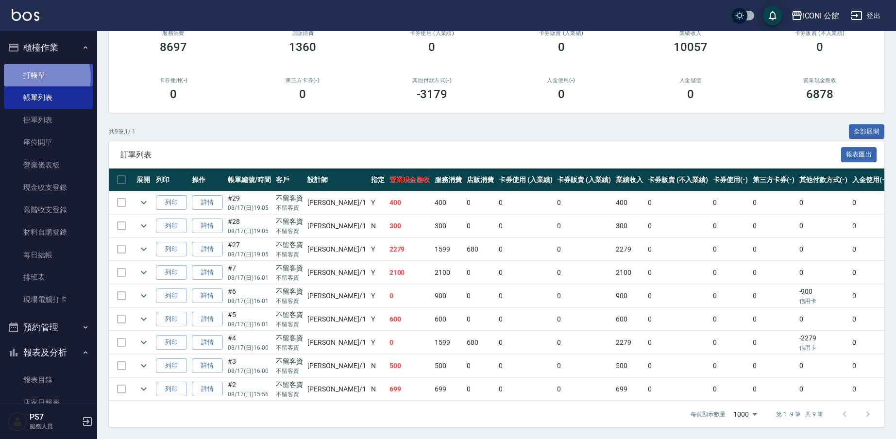
click at [41, 77] on link "打帳單" at bounding box center [48, 75] width 89 height 22
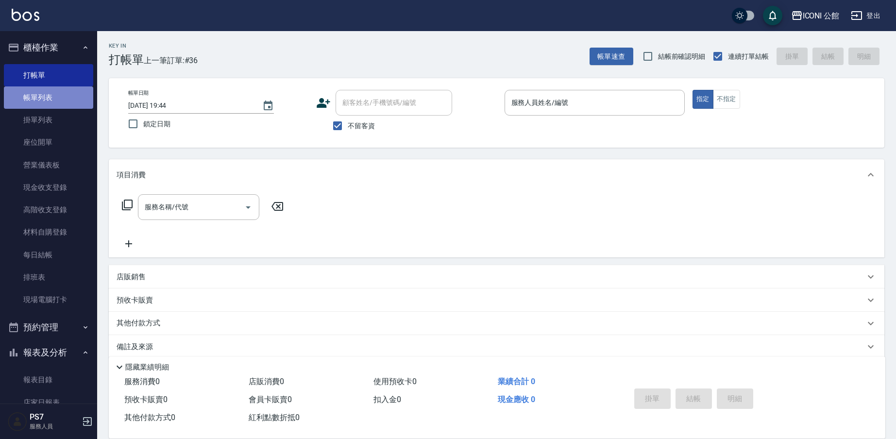
click at [51, 104] on link "帳單列表" at bounding box center [48, 97] width 89 height 22
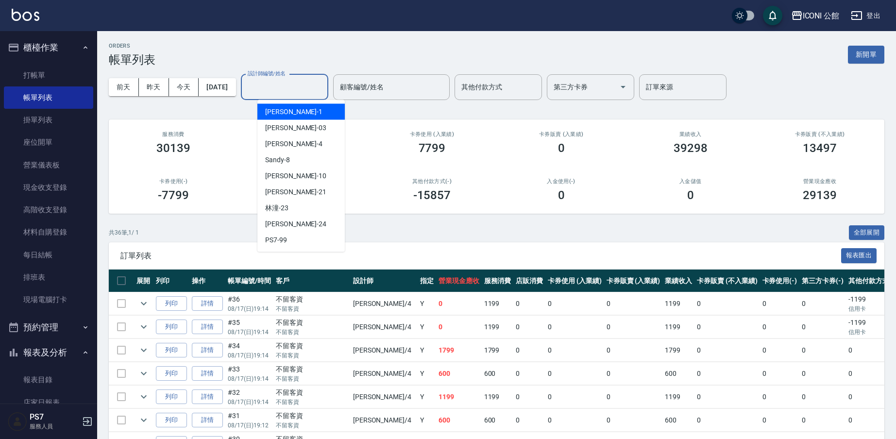
click at [283, 91] on input "設計師編號/姓名" at bounding box center [284, 87] width 79 height 17
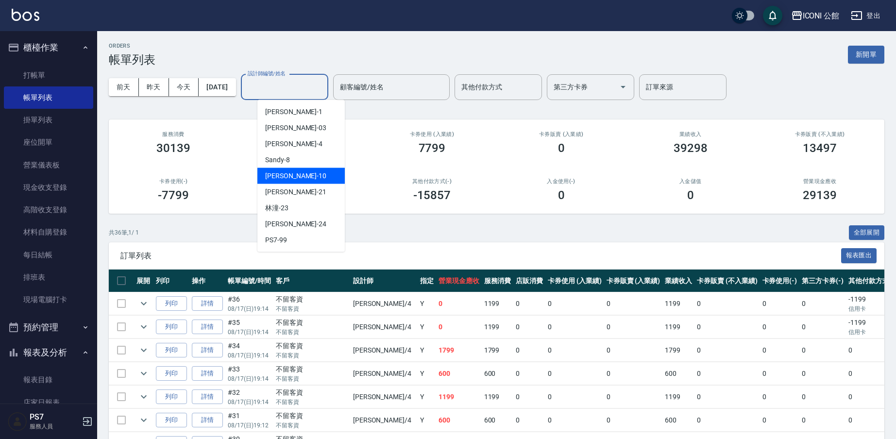
click at [299, 170] on div "[PERSON_NAME] -10" at bounding box center [300, 176] width 87 height 16
type input "[PERSON_NAME]-10"
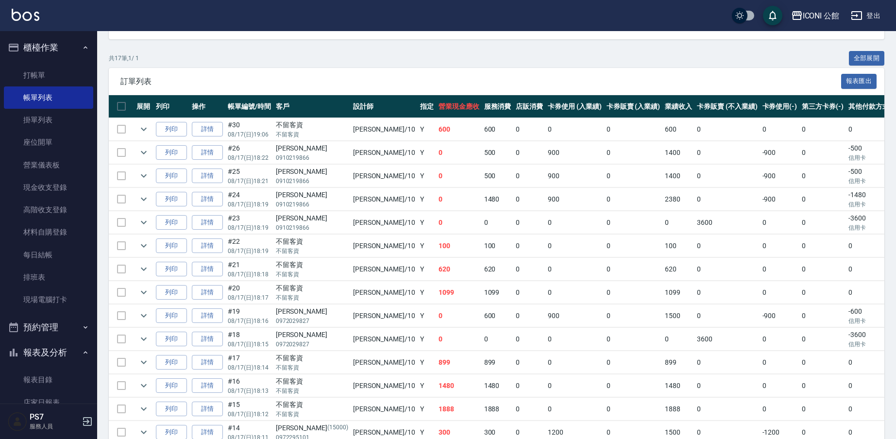
scroll to position [170, 0]
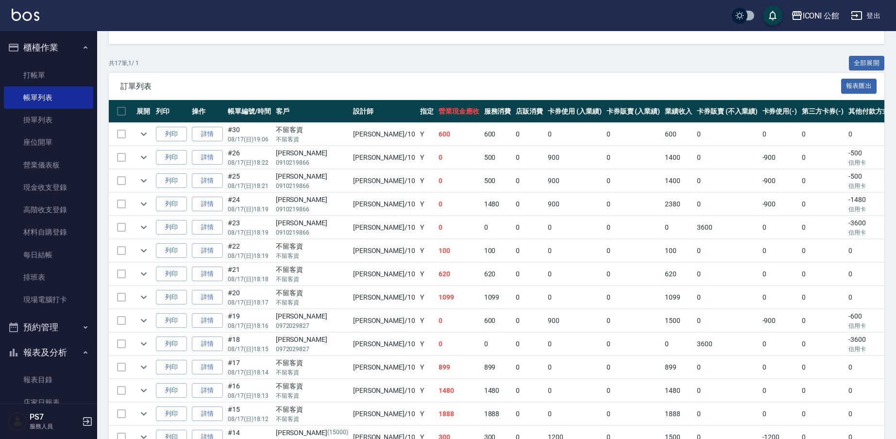
drag, startPoint x: 896, startPoint y: 222, endPoint x: 880, endPoint y: 346, distance: 125.3
click at [880, 346] on tbody "列印 詳情 #30 08/17 (日) 19:06 不留客資 不留客資 [PERSON_NAME] /10 Y 600 600 0 0 0 600 0 0 0…" at bounding box center [549, 321] width 881 height 396
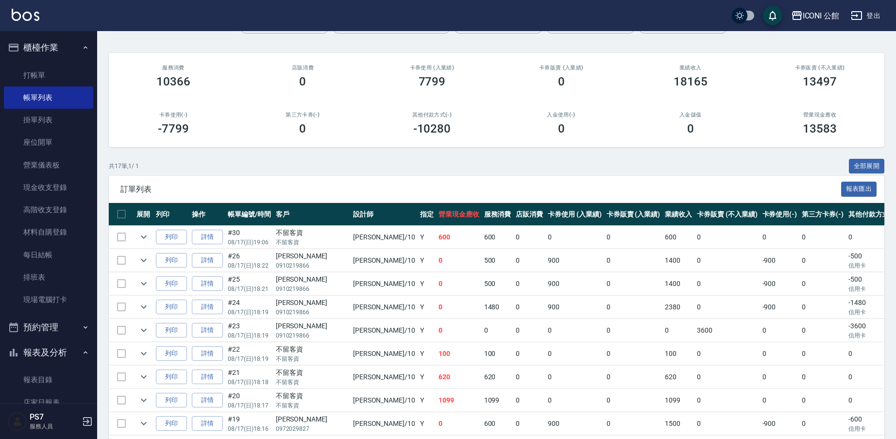
scroll to position [0, 0]
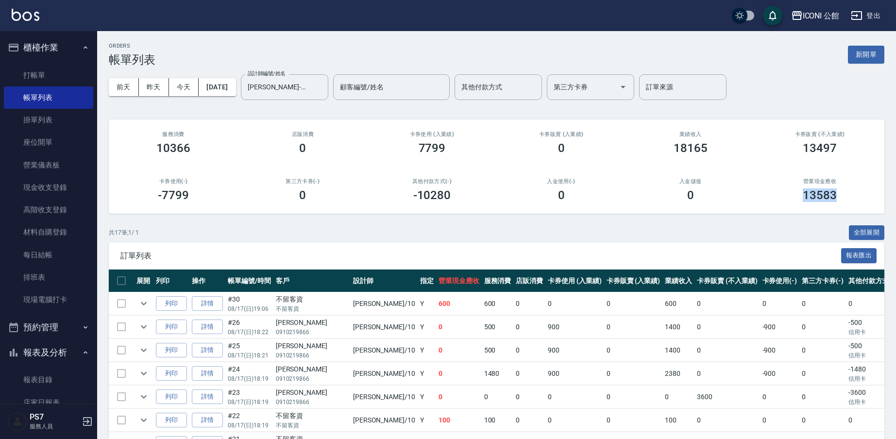
drag, startPoint x: 896, startPoint y: 366, endPoint x: 553, endPoint y: 215, distance: 374.8
click at [757, 216] on div "ORDERS 帳單列表 新開單 [DATE] [DATE] [DATE] [DATE] 設計師編號/姓名 [PERSON_NAME]-10 設計師編號/姓名 …" at bounding box center [496, 379] width 799 height 696
